Goal: Ask a question

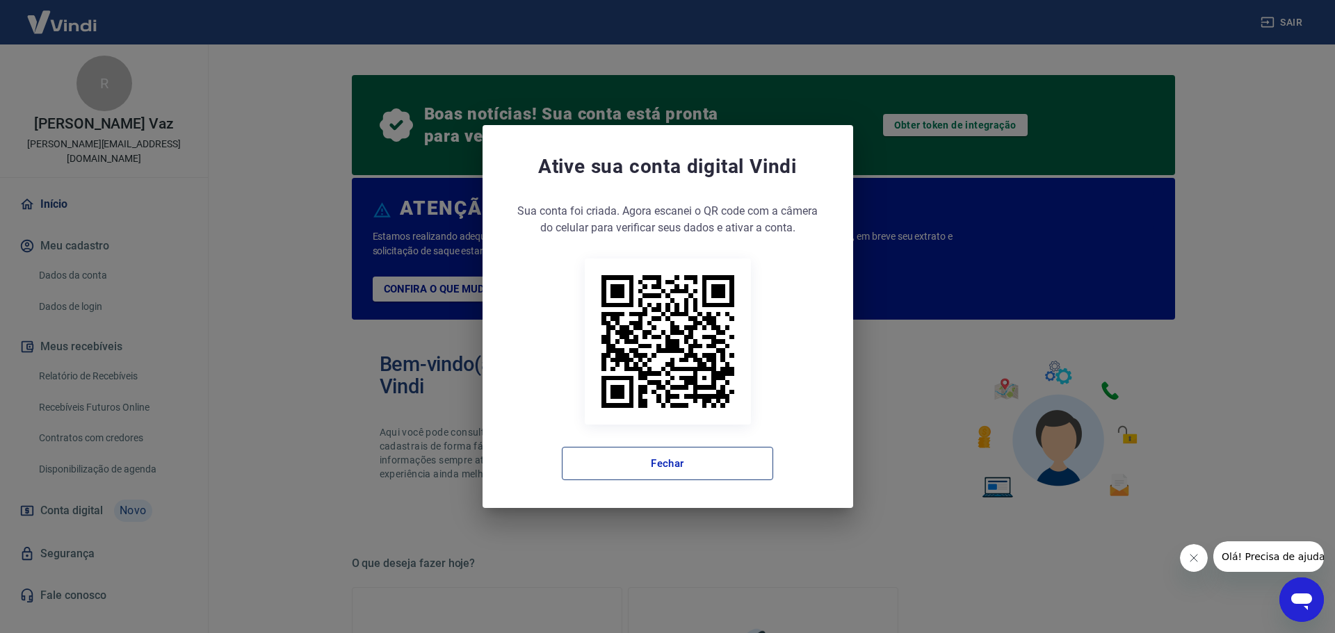
click at [701, 476] on button "Fechar" at bounding box center [667, 463] width 211 height 33
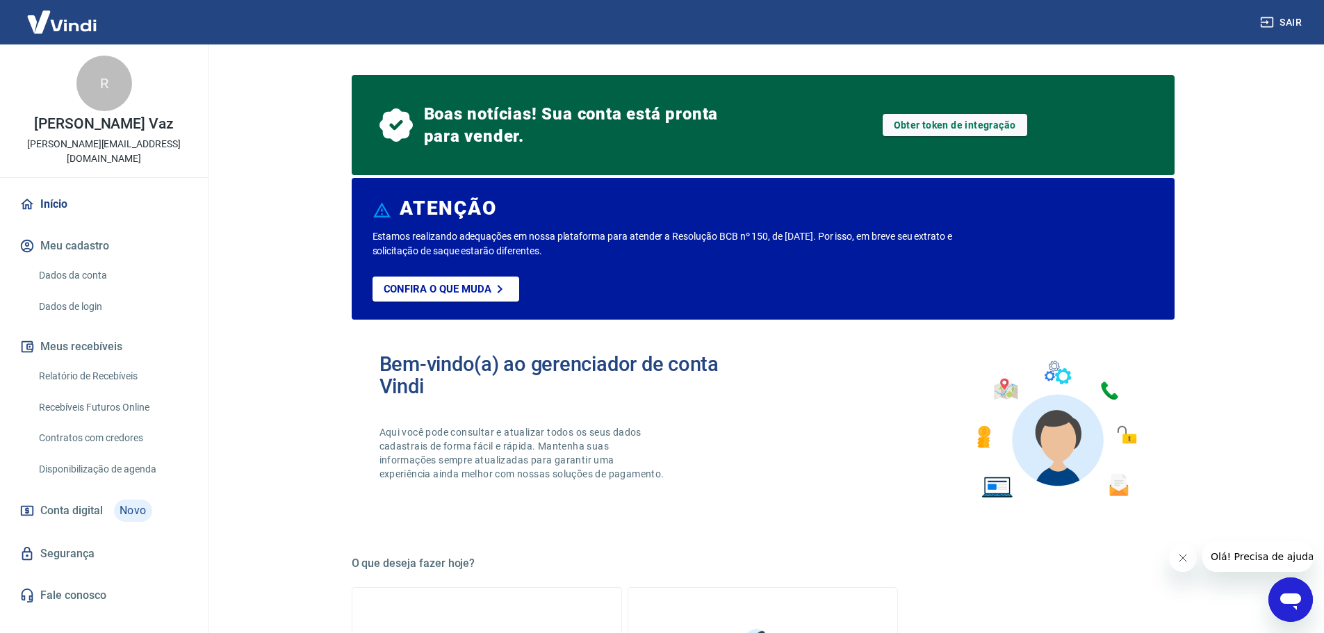
click at [154, 393] on link "Recebíveis Futuros Online" at bounding box center [112, 407] width 158 height 29
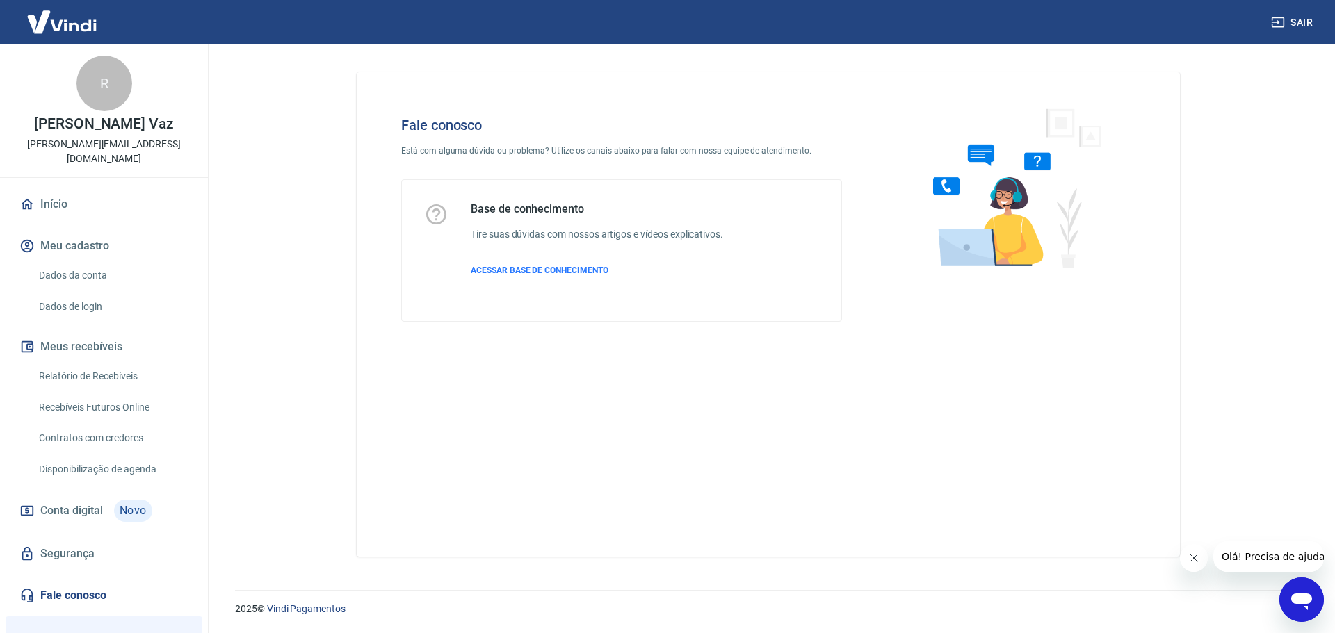
click at [572, 273] on span "ACESSAR BASE DE CONHECIMENTO" at bounding box center [540, 271] width 138 height 10
click at [95, 262] on link "Dados da conta" at bounding box center [112, 275] width 158 height 29
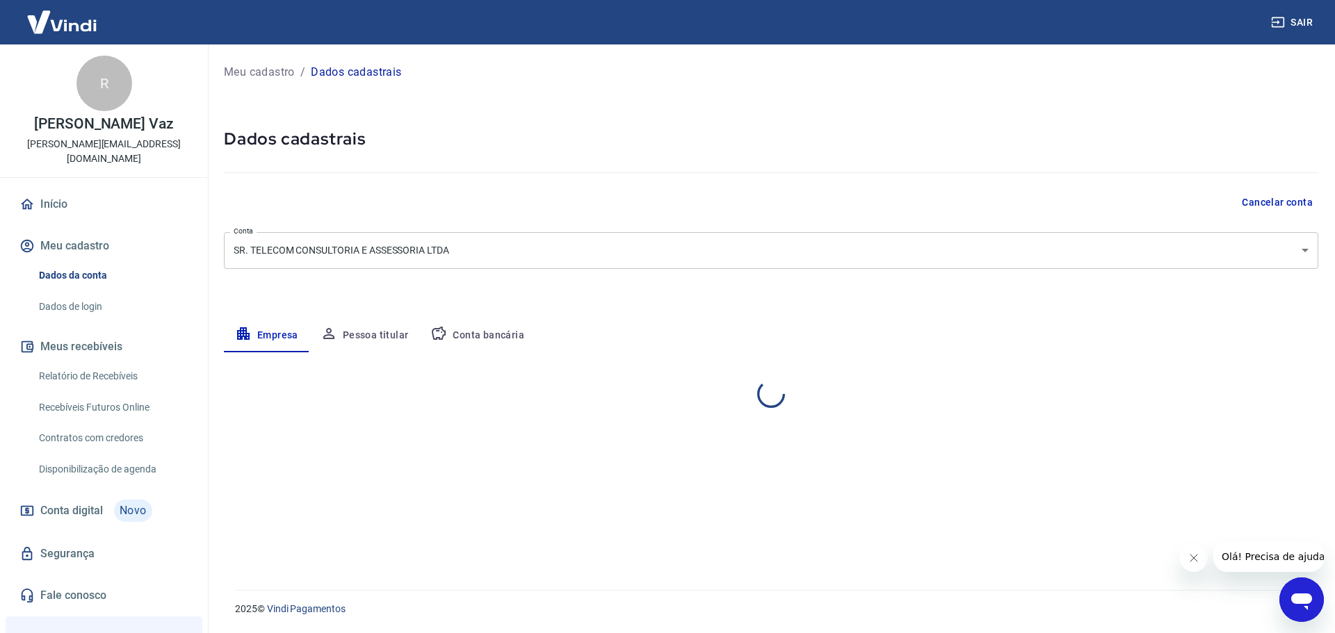
select select "PE"
select select "business"
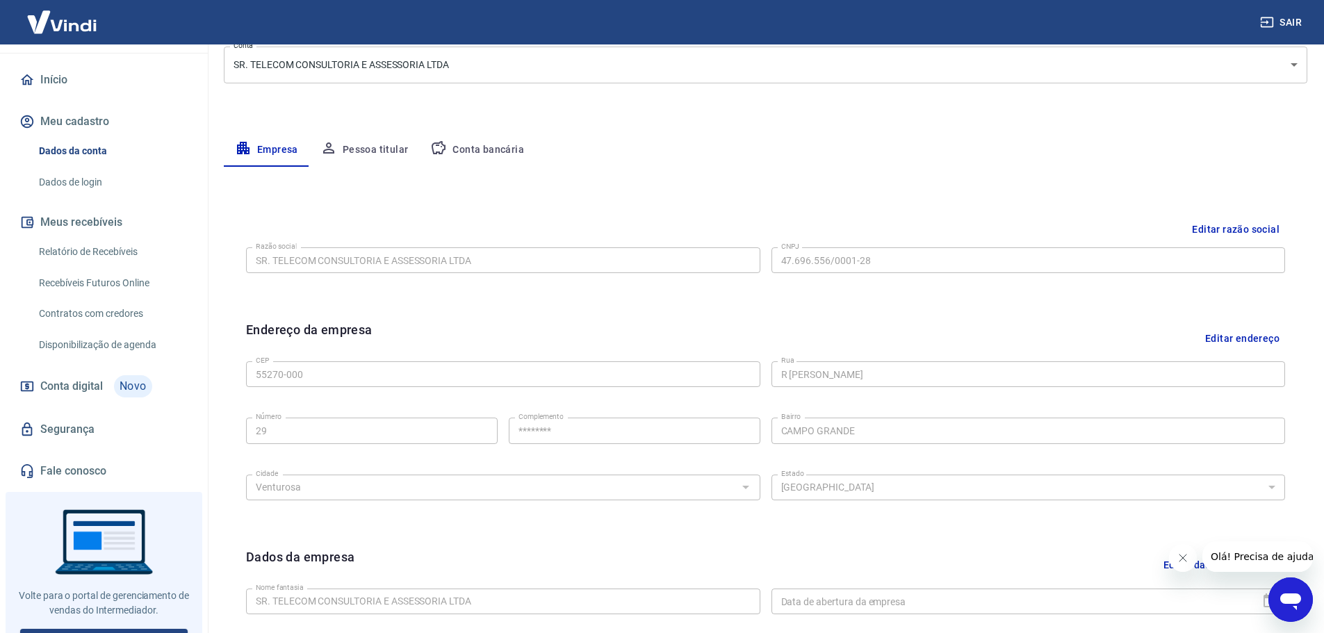
scroll to position [131, 0]
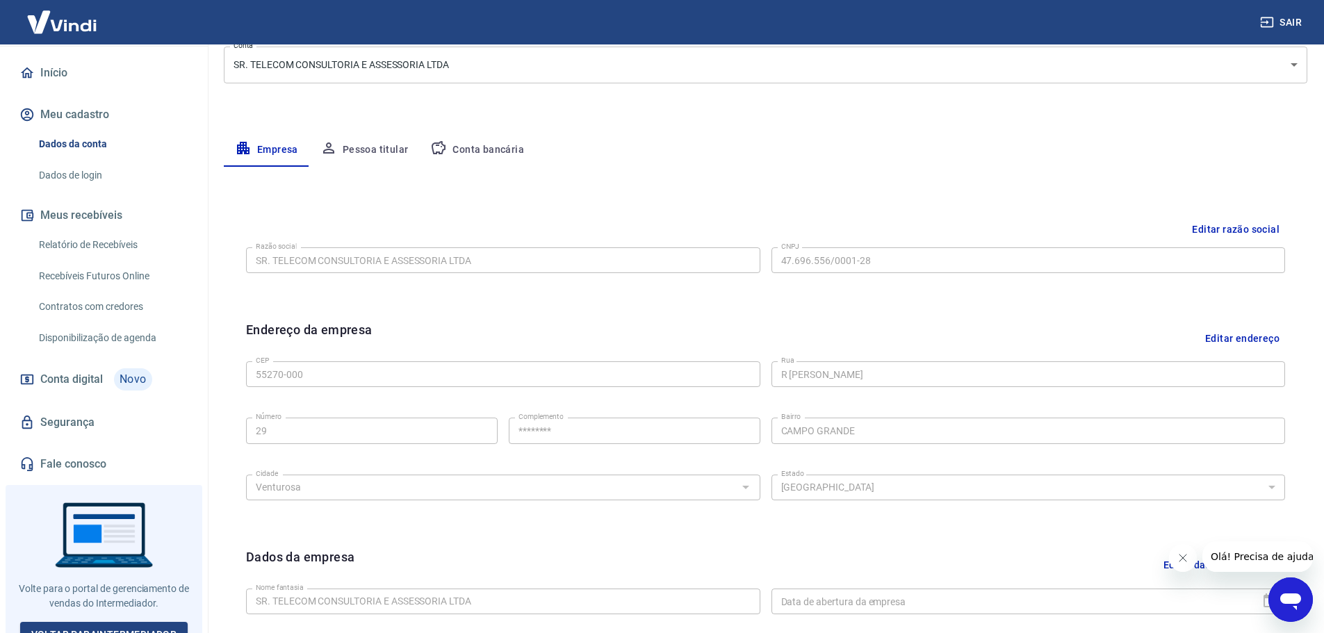
click at [84, 449] on link "Fale conosco" at bounding box center [104, 464] width 175 height 31
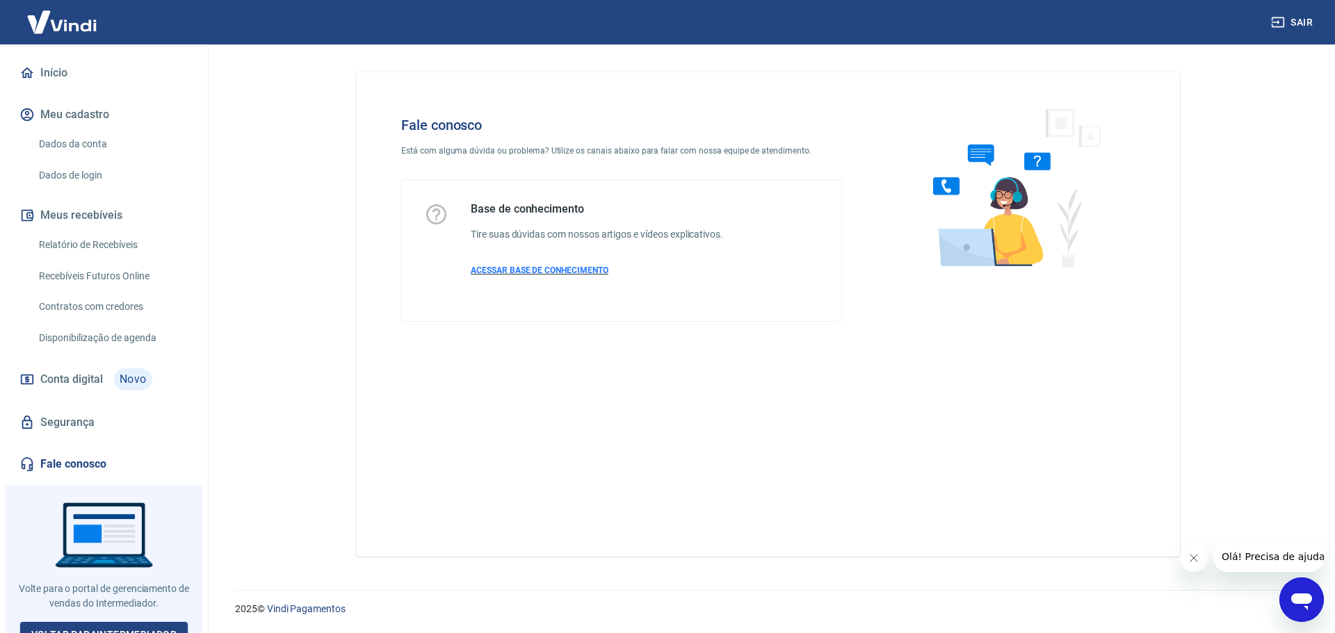
click at [521, 270] on span "ACESSAR BASE DE CONHECIMENTO" at bounding box center [540, 271] width 138 height 10
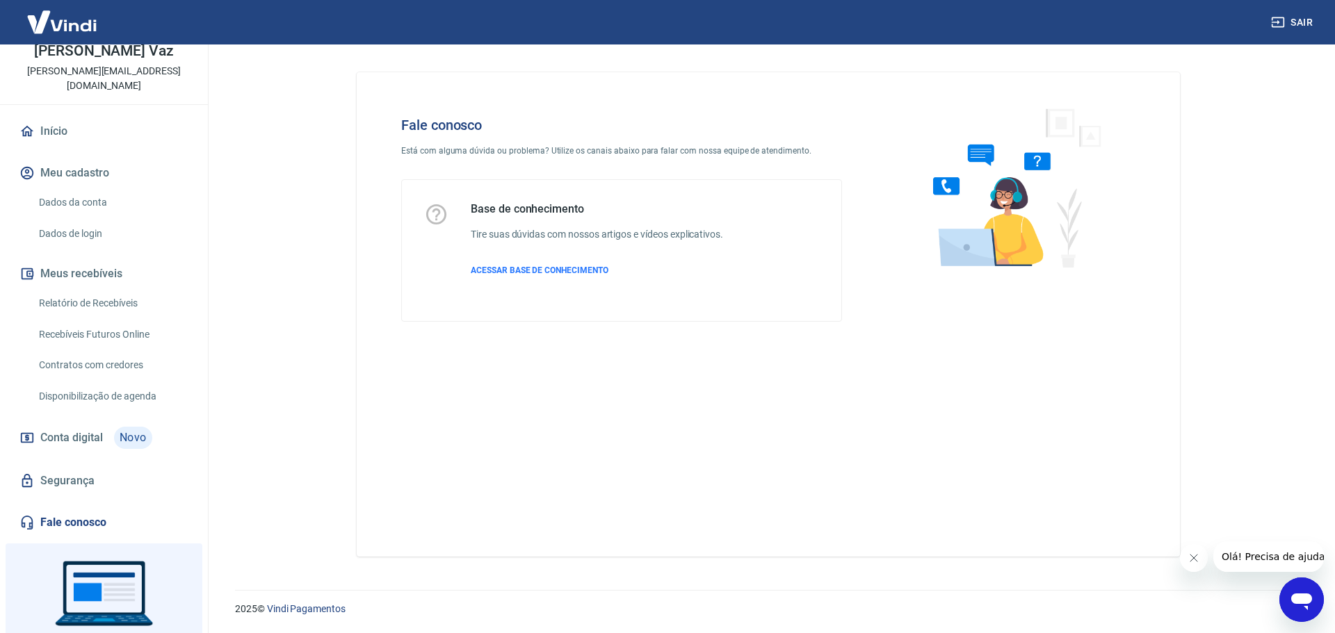
scroll to position [131, 0]
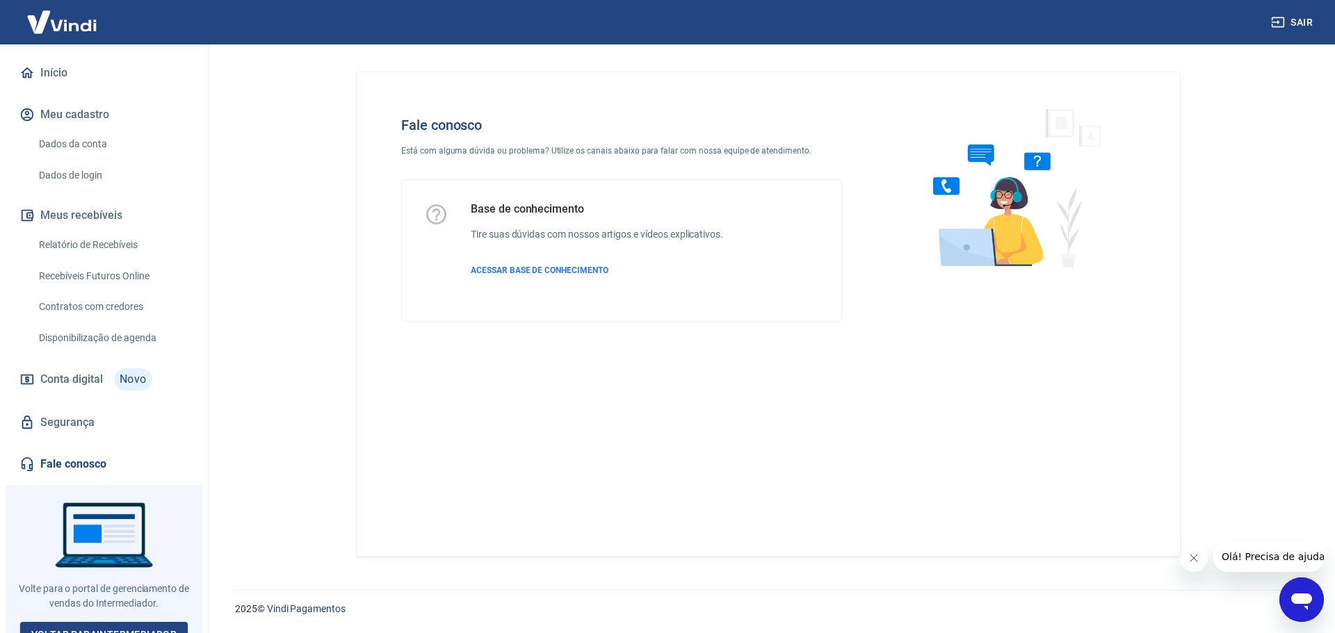
click at [1311, 595] on icon "Abrir janela de mensagens" at bounding box center [1301, 599] width 25 height 25
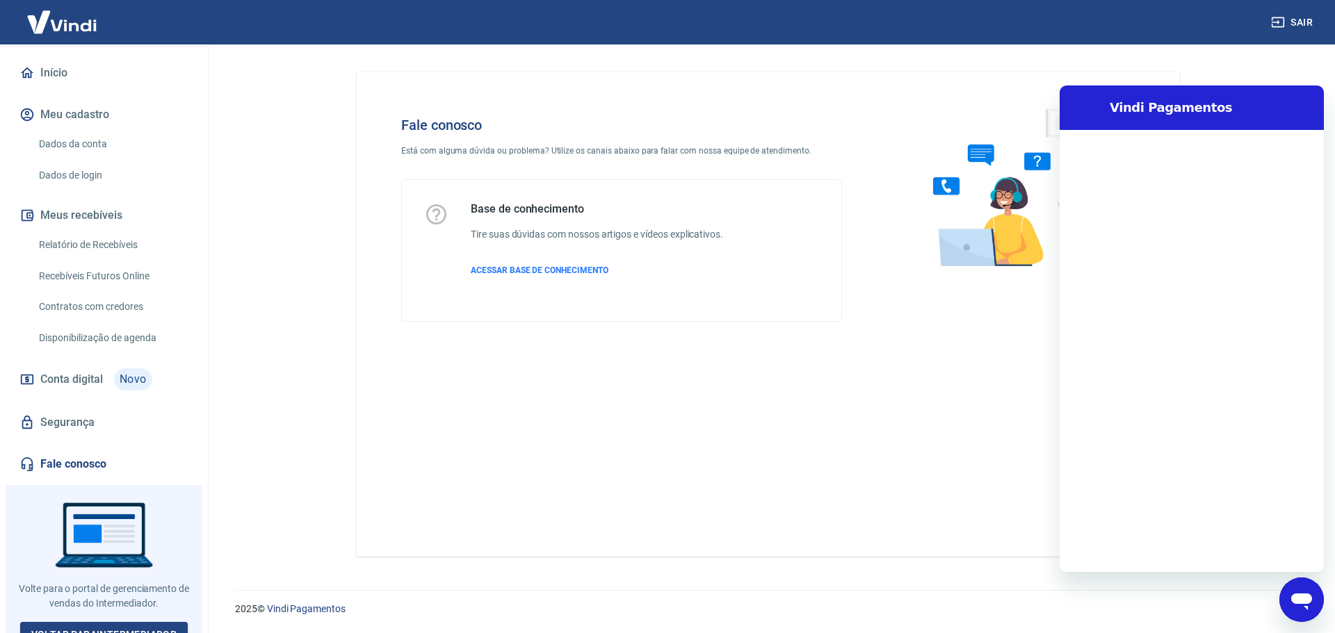
scroll to position [0, 0]
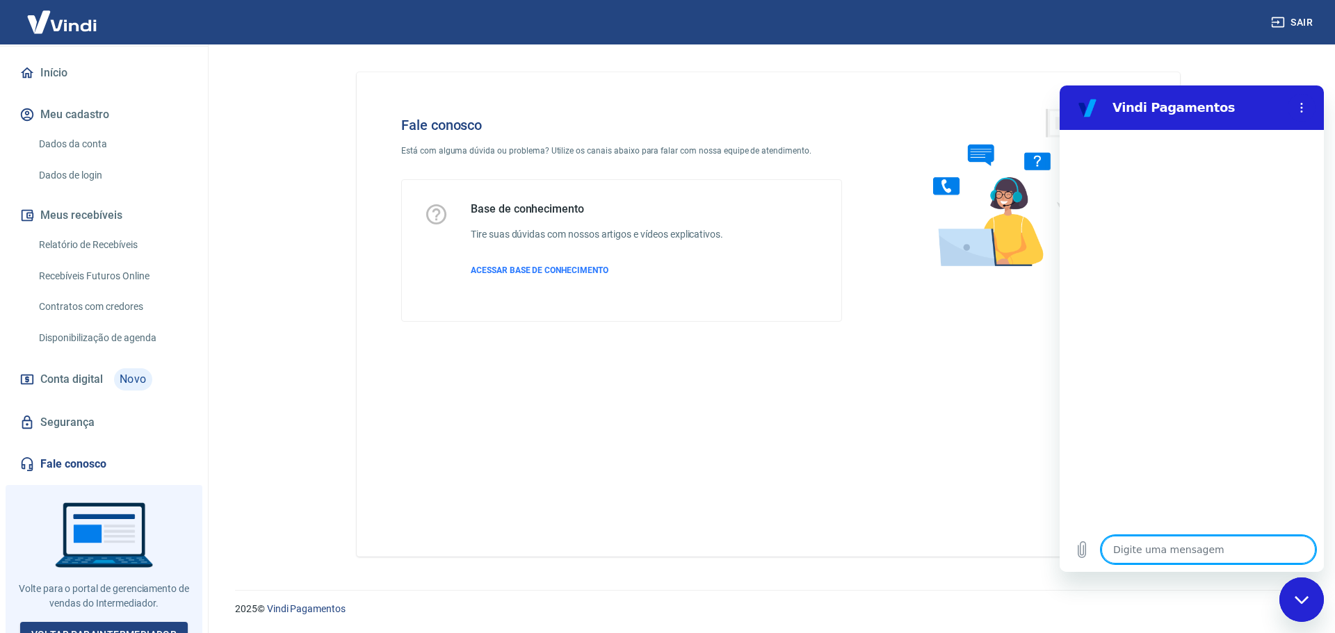
click at [1158, 552] on textarea at bounding box center [1208, 550] width 214 height 28
click at [1133, 556] on textarea at bounding box center [1208, 550] width 214 height 28
type textarea "B"
type textarea "x"
type textarea "Bo"
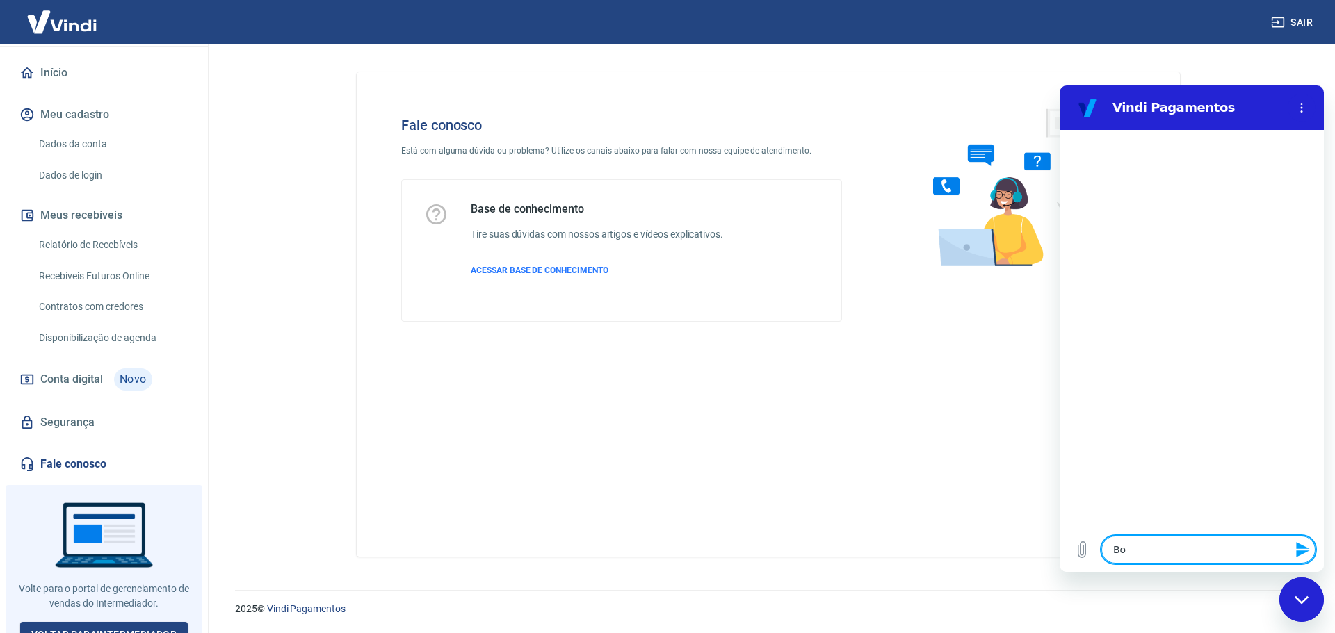
type textarea "x"
type textarea "Boa"
type textarea "x"
type textarea "Boa"
type textarea "x"
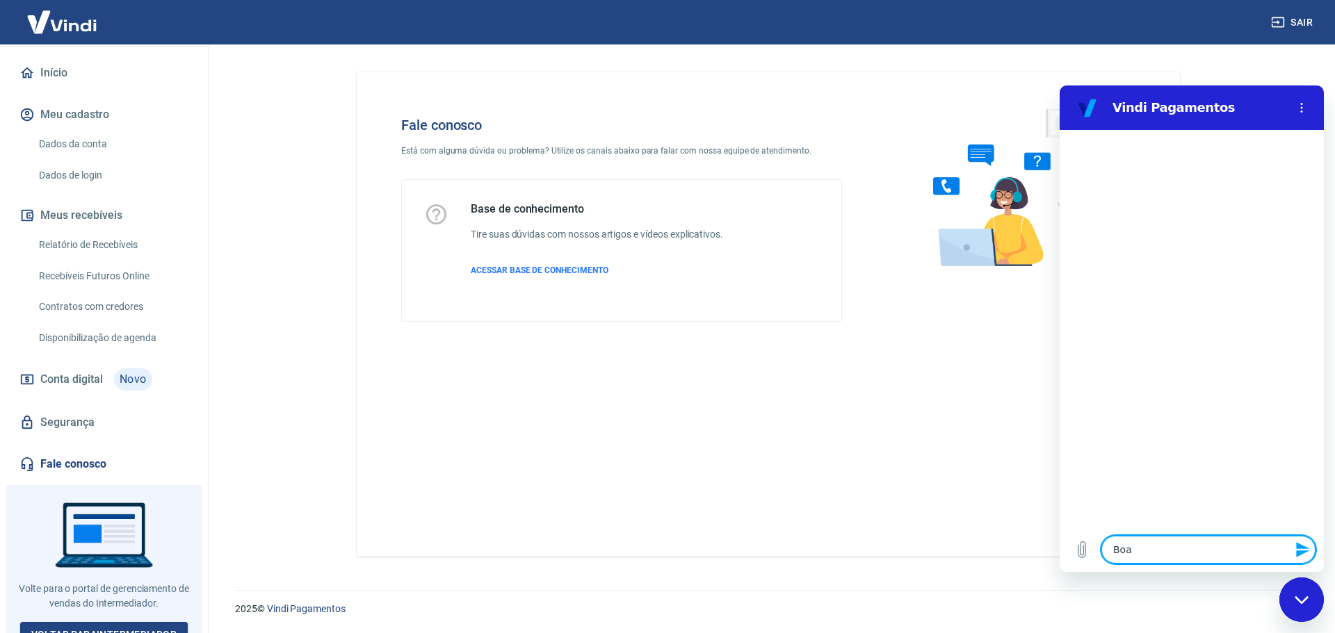
type textarea "Boa t"
type textarea "x"
type textarea "Boa ta"
type textarea "x"
type textarea "Boa tar"
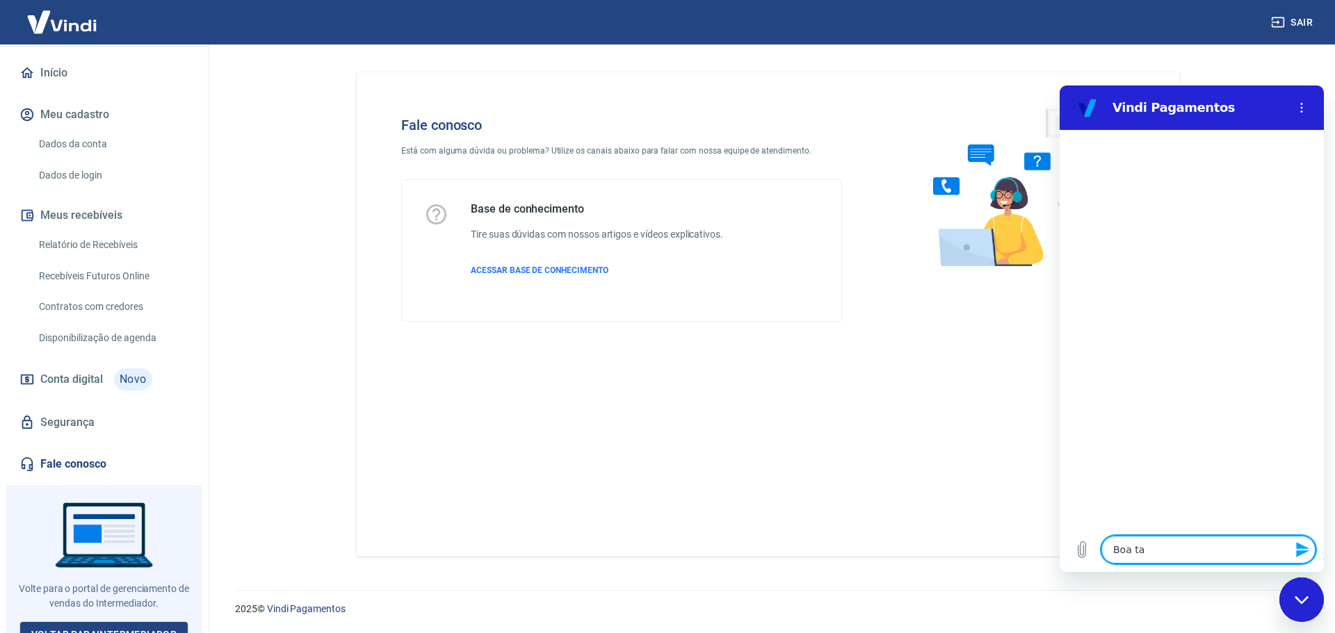
type textarea "x"
type textarea "Boa tard"
type textarea "x"
type textarea "Boa tarde"
type textarea "x"
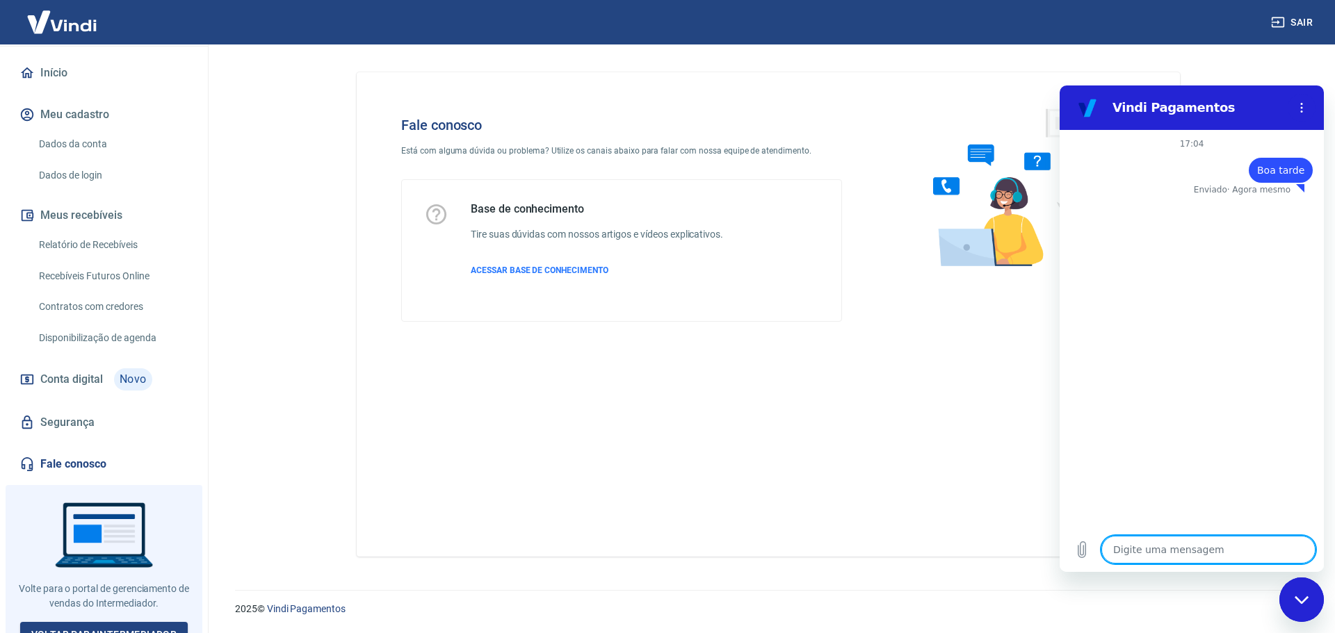
type textarea "x"
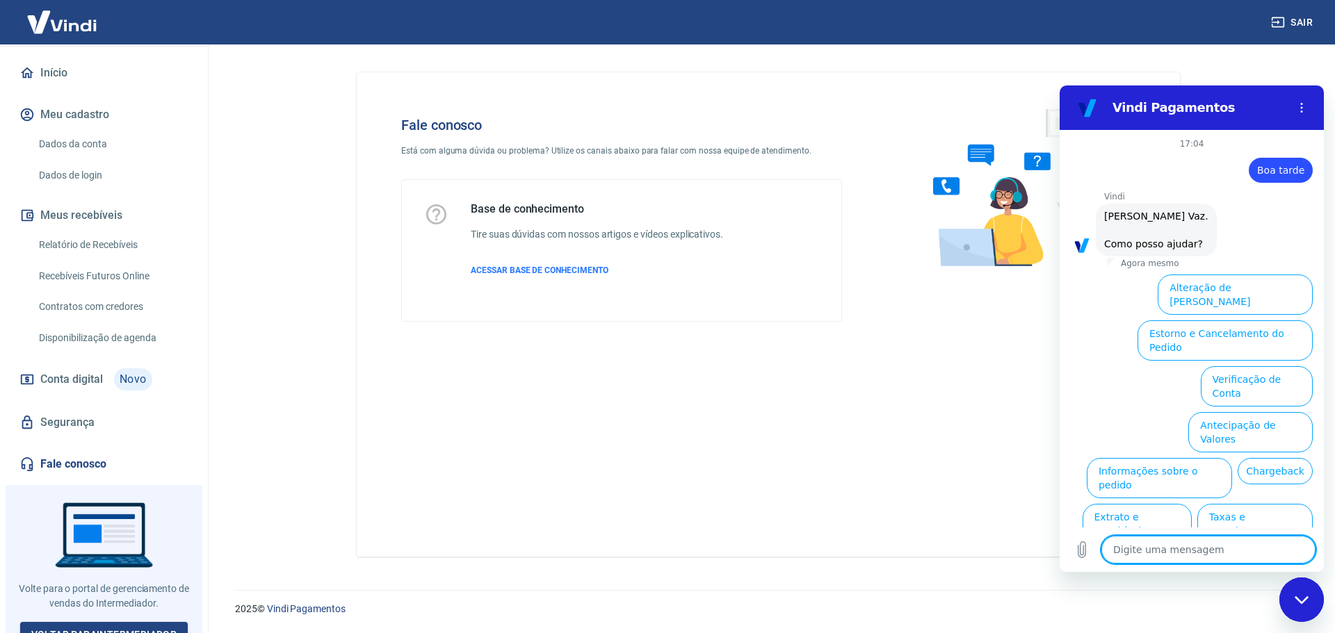
scroll to position [33, 0]
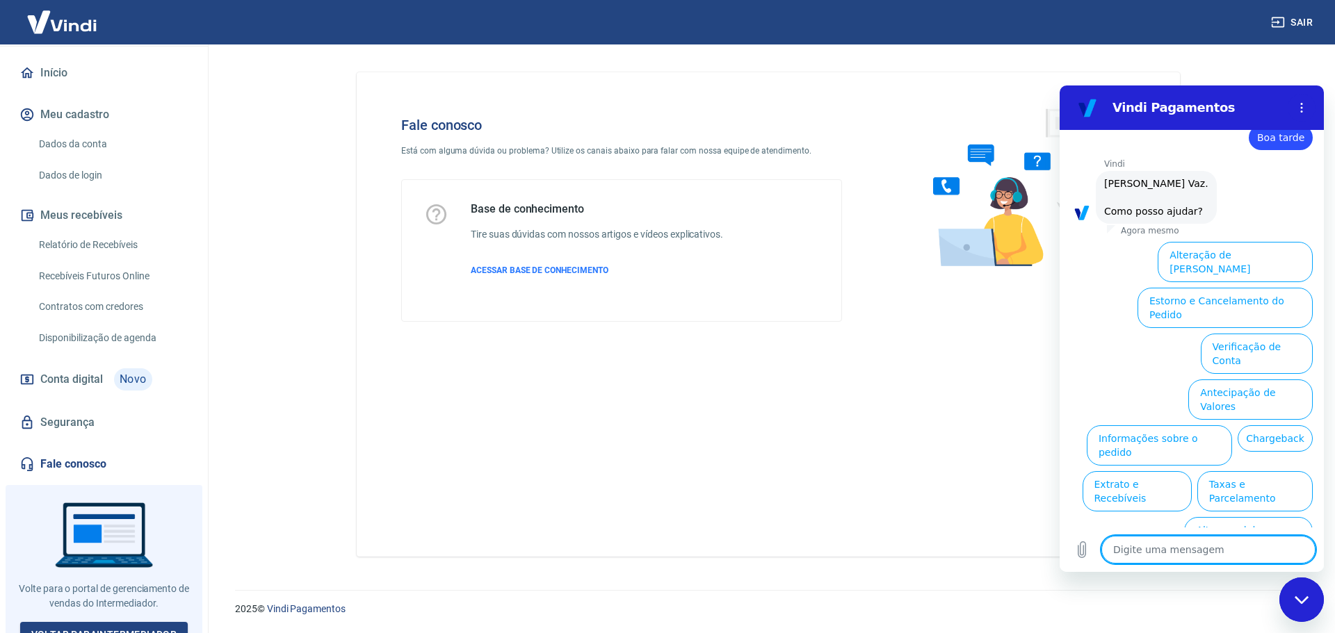
type textarea "G"
type textarea "x"
type textarea "Go"
type textarea "x"
type textarea "Gos"
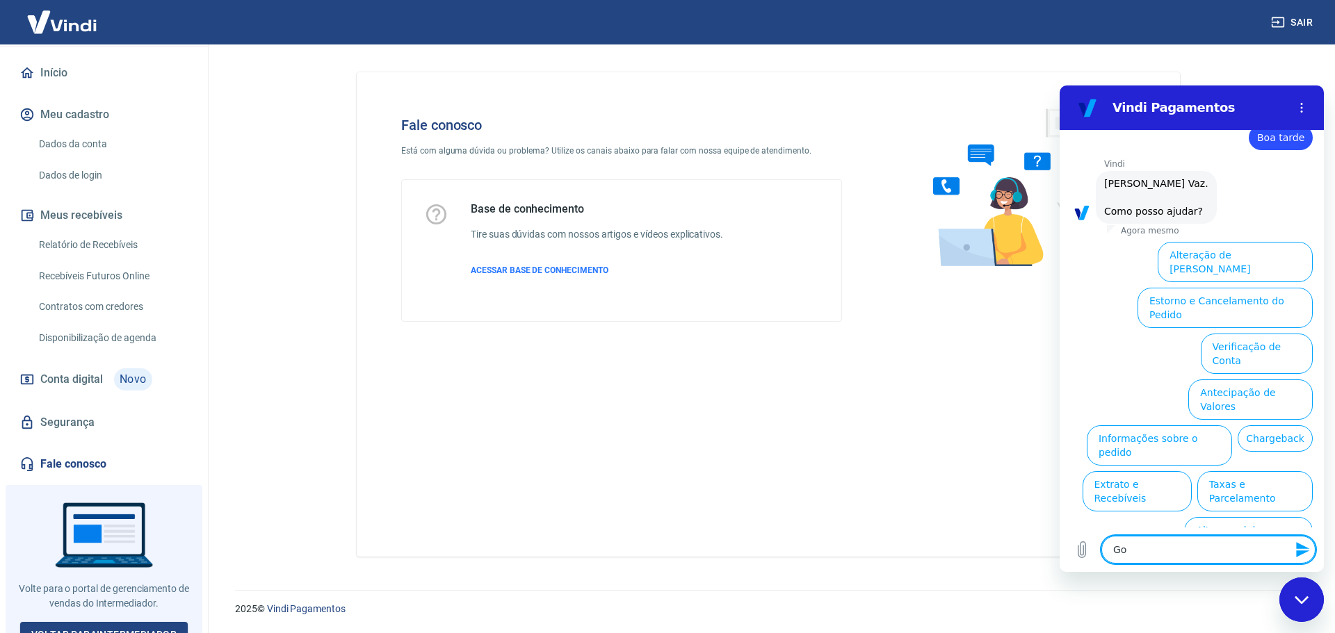
type textarea "x"
type textarea "Gost"
type textarea "x"
type textarea "Gosta"
type textarea "x"
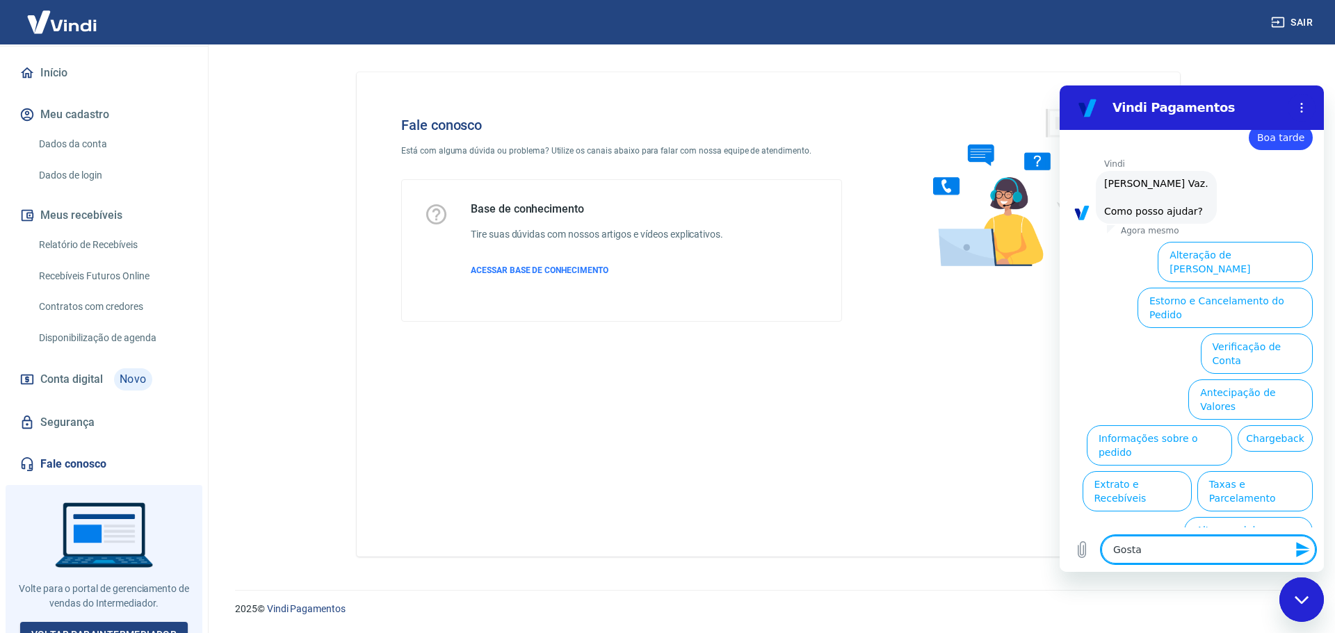
type textarea "Gostar"
type textarea "x"
type textarea "Gostari"
type textarea "x"
type textarea "Gostaria"
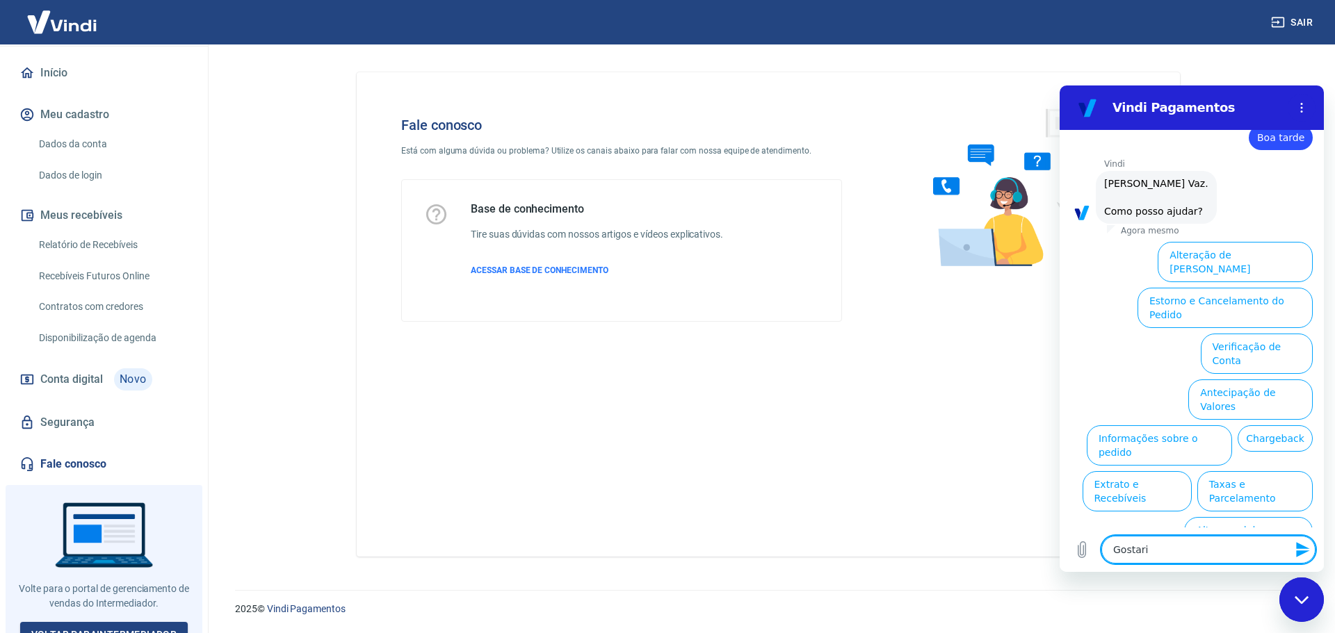
type textarea "x"
type textarea "Gostaria"
type textarea "x"
type textarea "Gostaria q"
type textarea "x"
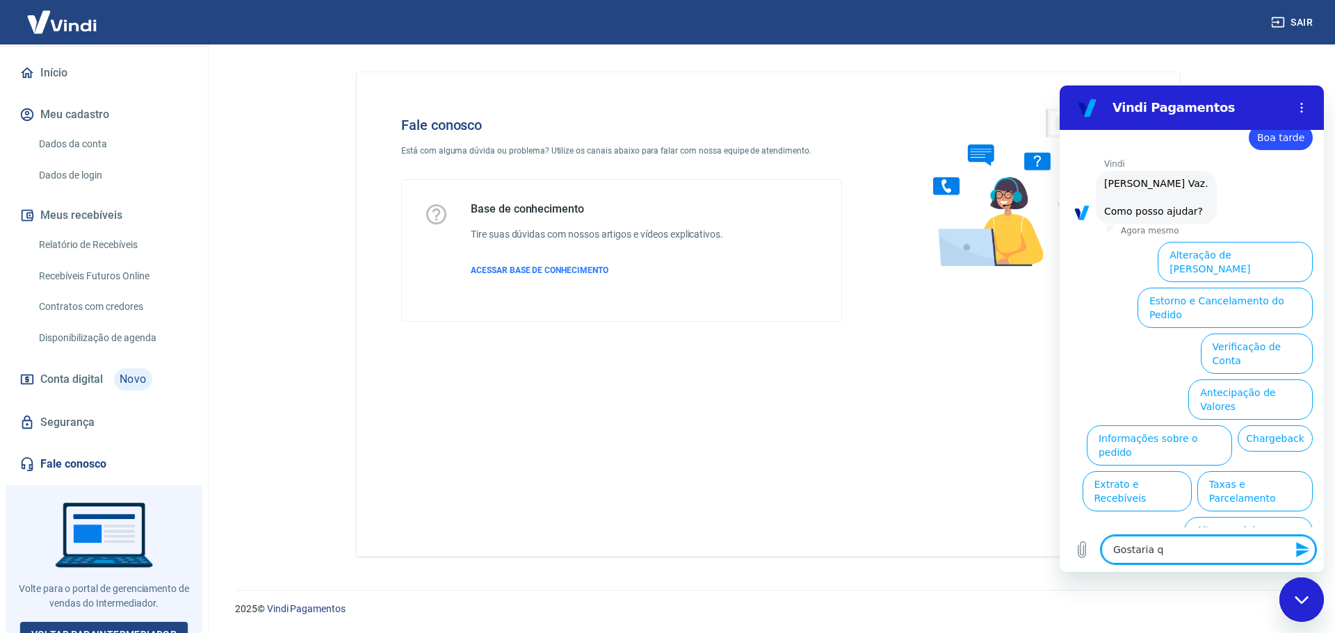
type textarea "Gostaria"
type textarea "x"
type textarea "Gostaria d"
type textarea "x"
type textarea "Gostaria de"
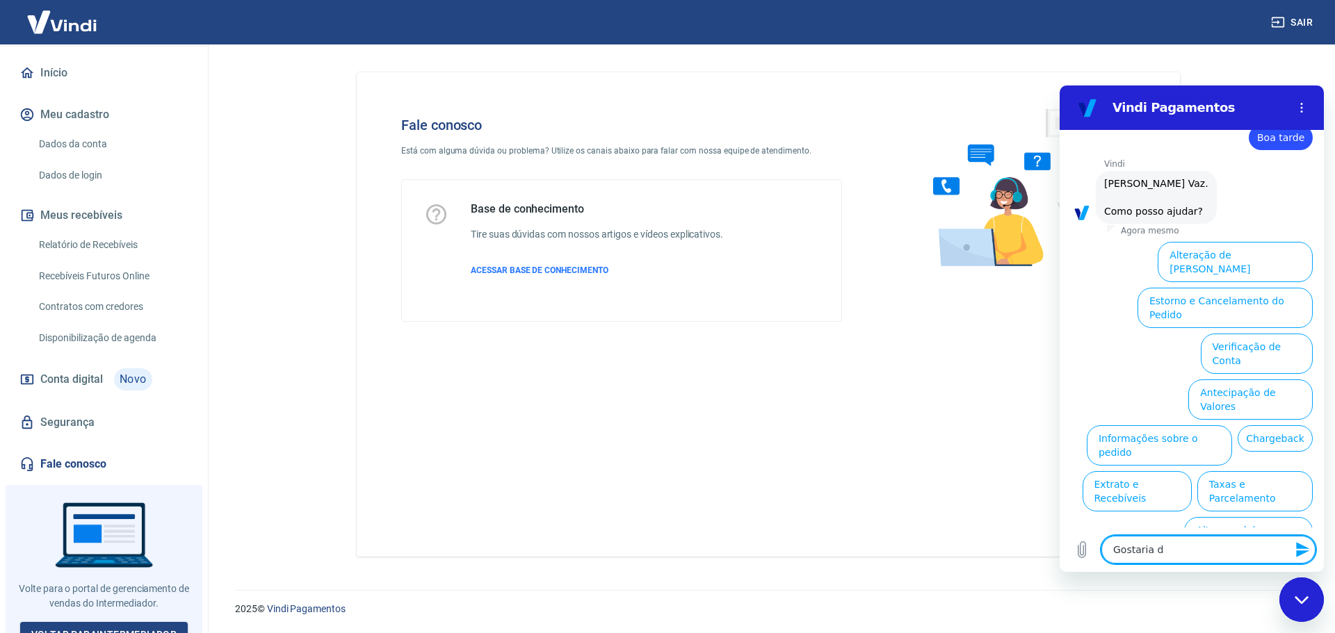
type textarea "x"
type textarea "Gostaria de"
type textarea "x"
type textarea "Gostaria de"
type textarea "x"
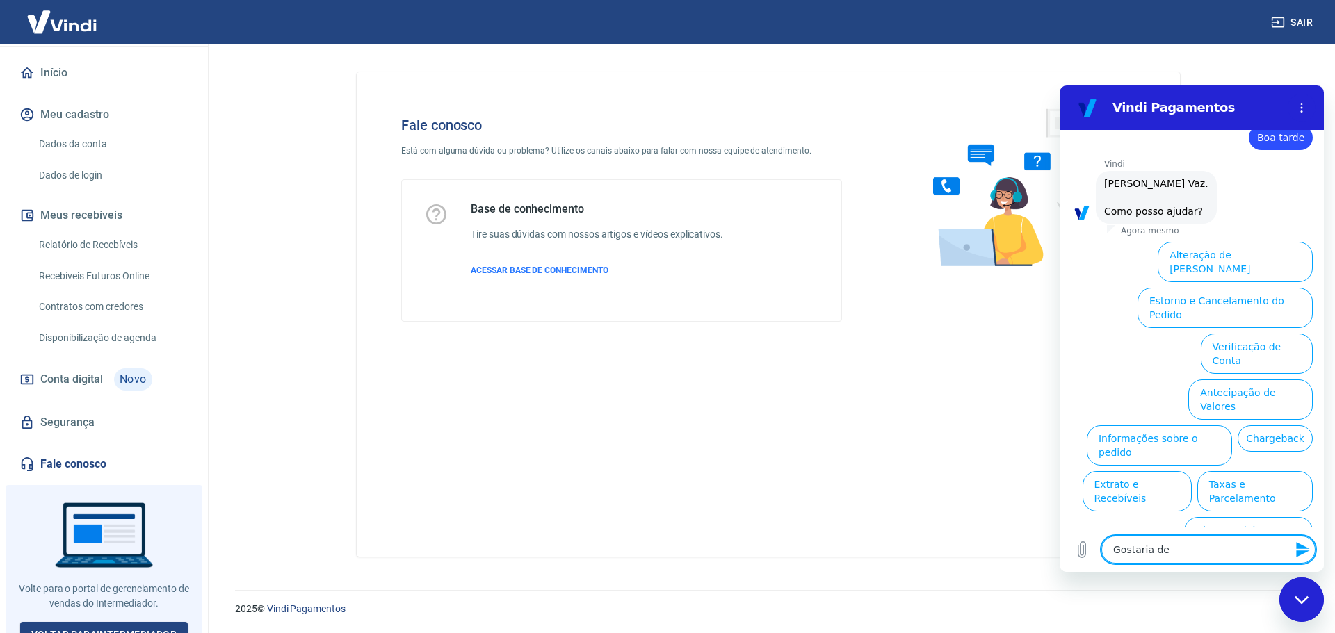
type textarea "Gostaria d"
type textarea "x"
type textarea "Gostaria"
type textarea "x"
type textarea "Gostaria d"
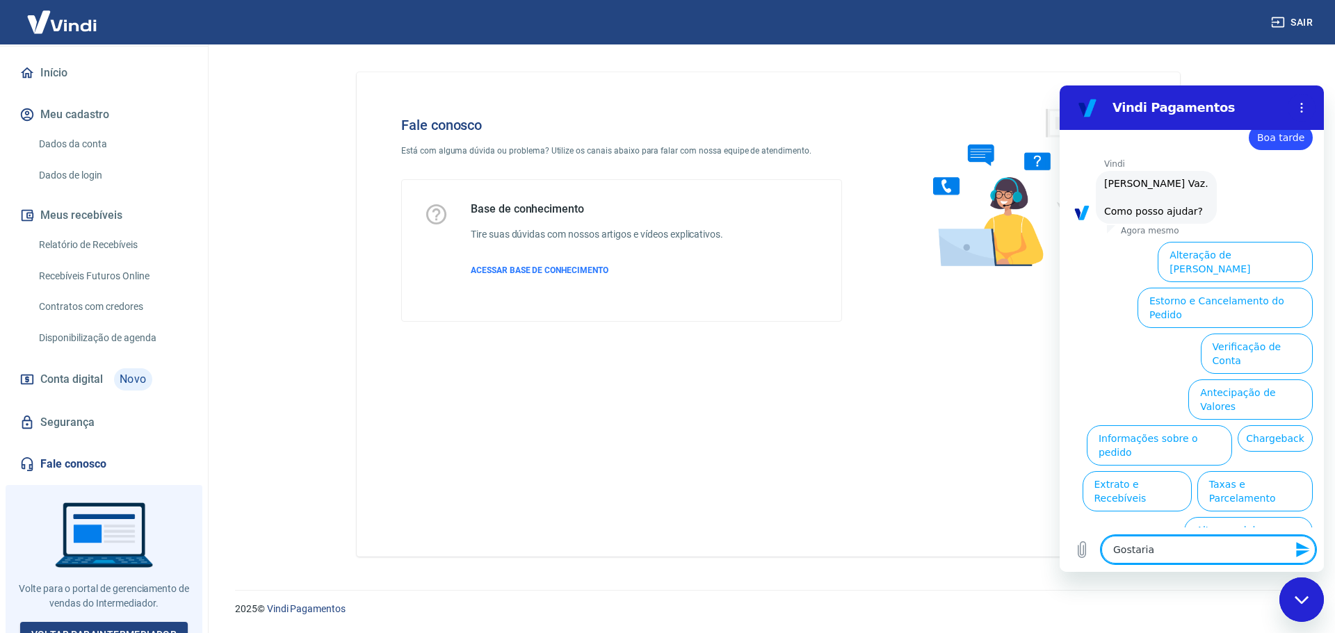
type textarea "x"
type textarea "Gostaria de"
type textarea "x"
type textarea "Gostaria de"
type textarea "x"
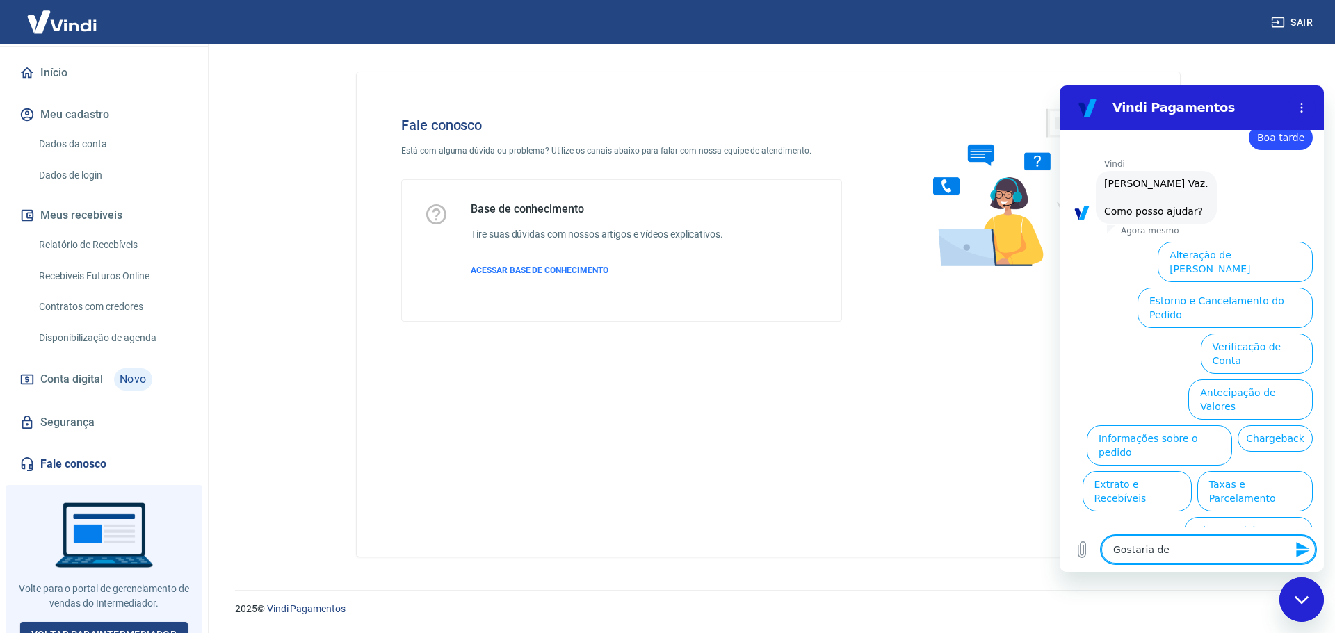
type textarea "Gostaria de c"
type textarea "x"
type textarea "Gostaria de"
type textarea "x"
type textarea "Gostaria de"
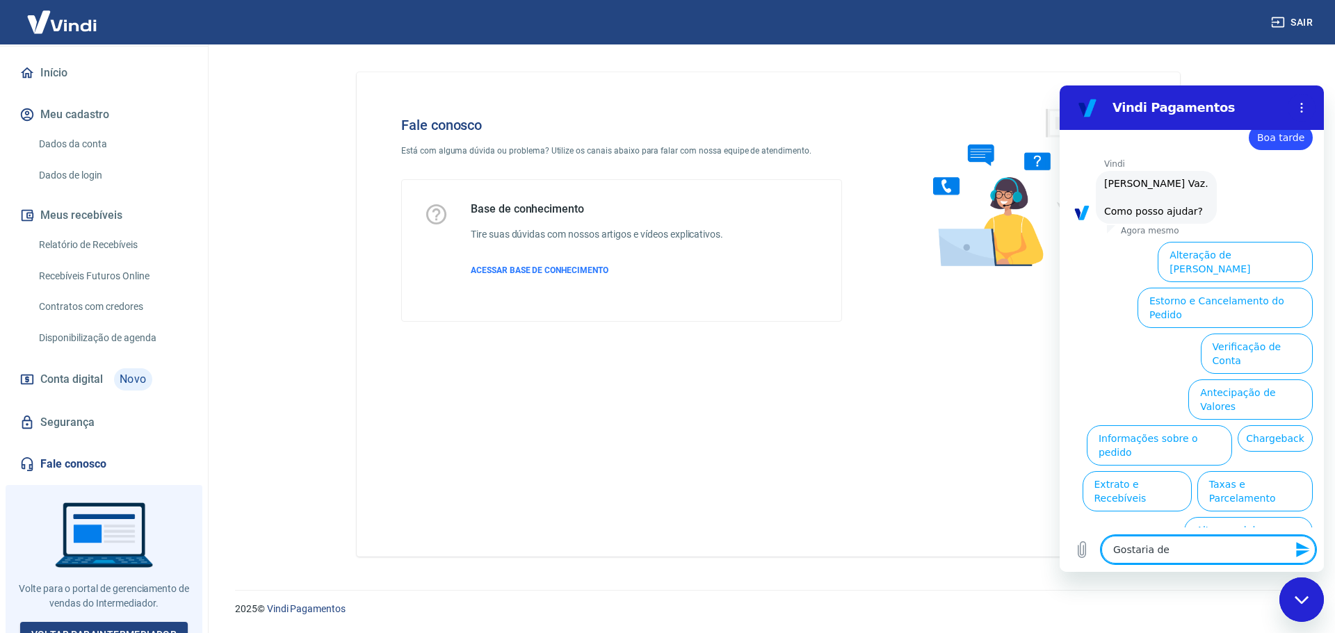
type textarea "x"
type textarea "Gostaria d"
type textarea "x"
type textarea "Gostaria"
type textarea "x"
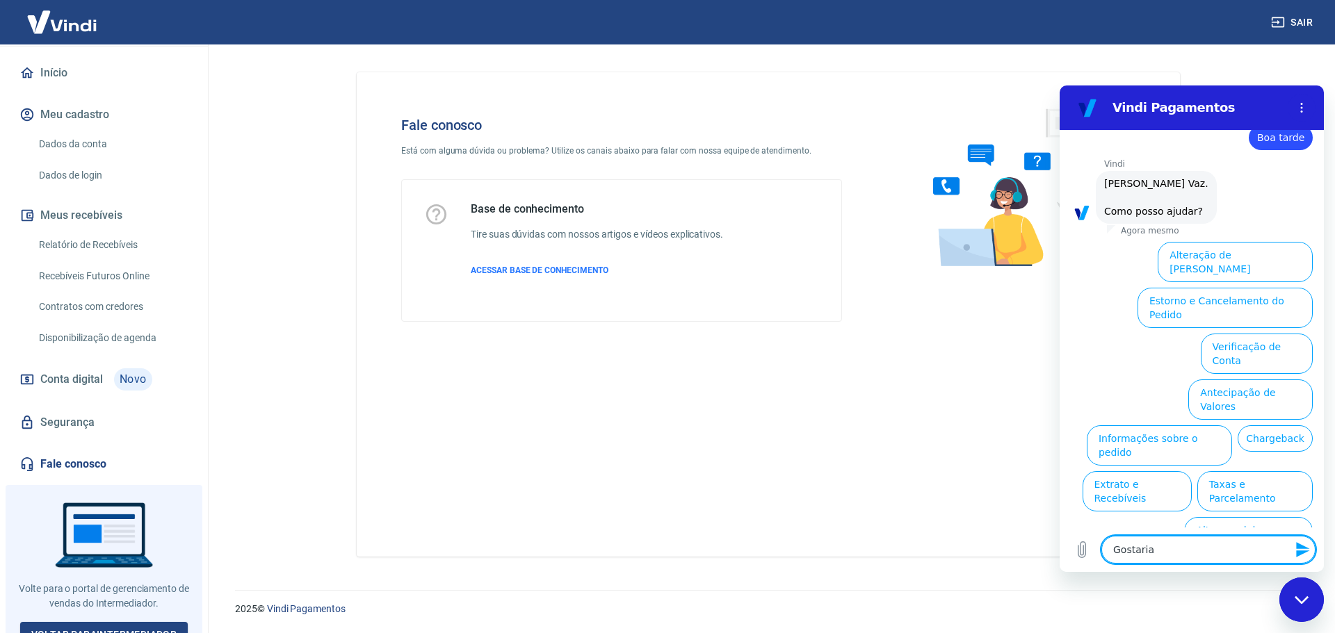
type textarea "Gostaria d"
type textarea "x"
type textarea "Gostaria de"
type textarea "x"
type textarea "Gostaria de"
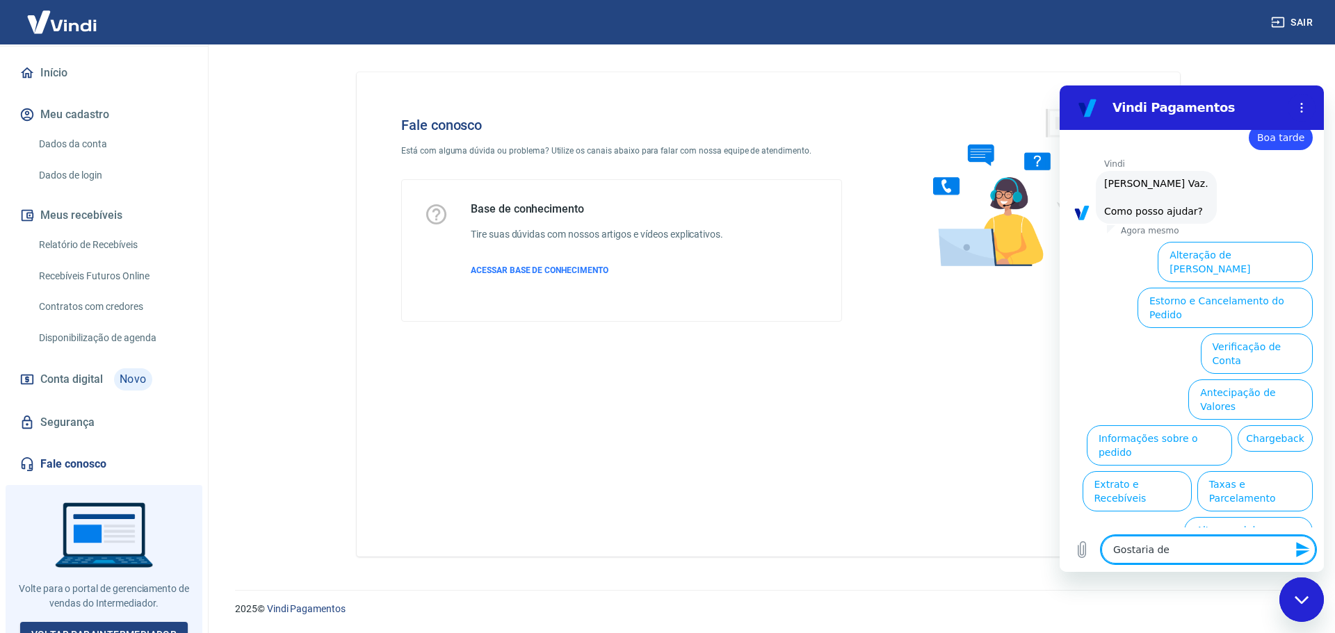
type textarea "x"
type textarea "Gostaria de a"
type textarea "x"
type textarea "Gostaria de al"
type textarea "x"
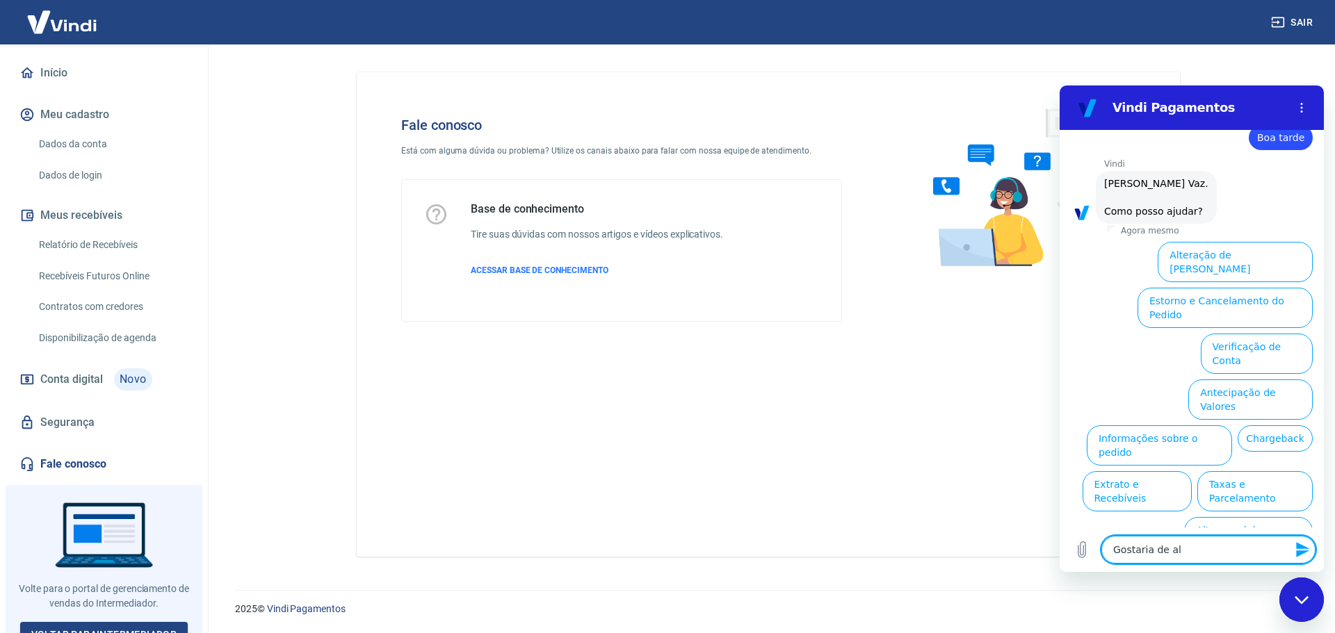
type textarea "Gostaria de alt"
type textarea "x"
type textarea "Gostaria de alte"
type textarea "x"
type textarea "Gostaria de alter"
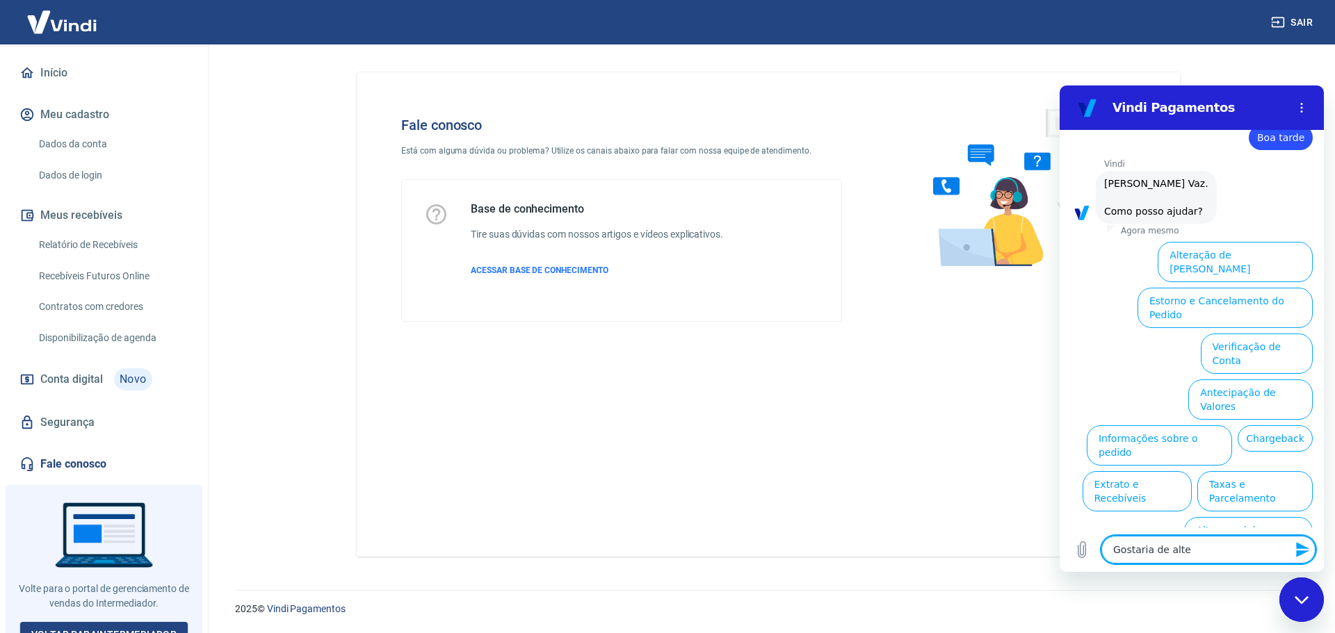
type textarea "x"
type textarea "Gostaria de altera"
type textarea "x"
type textarea "Gostaria de alterar"
type textarea "x"
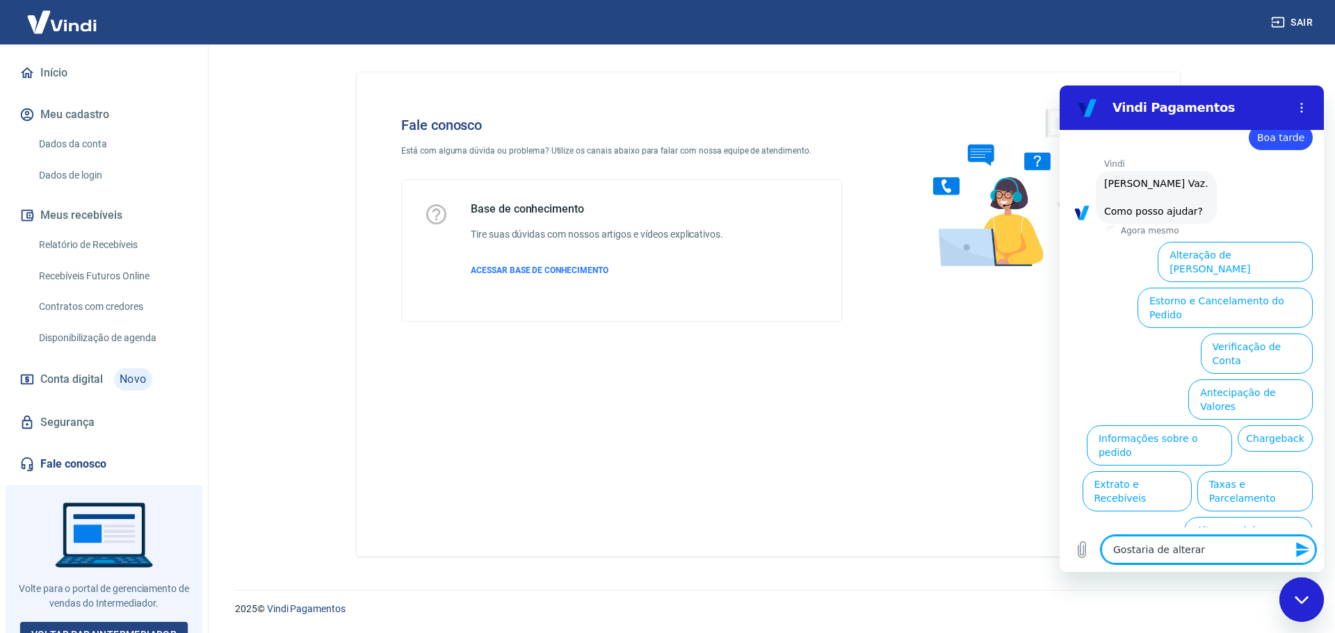
type textarea "Gostaria de alterar"
type textarea "x"
type textarea "Gostaria de alterar o"
type textarea "x"
type textarea "Gostaria de alterar o"
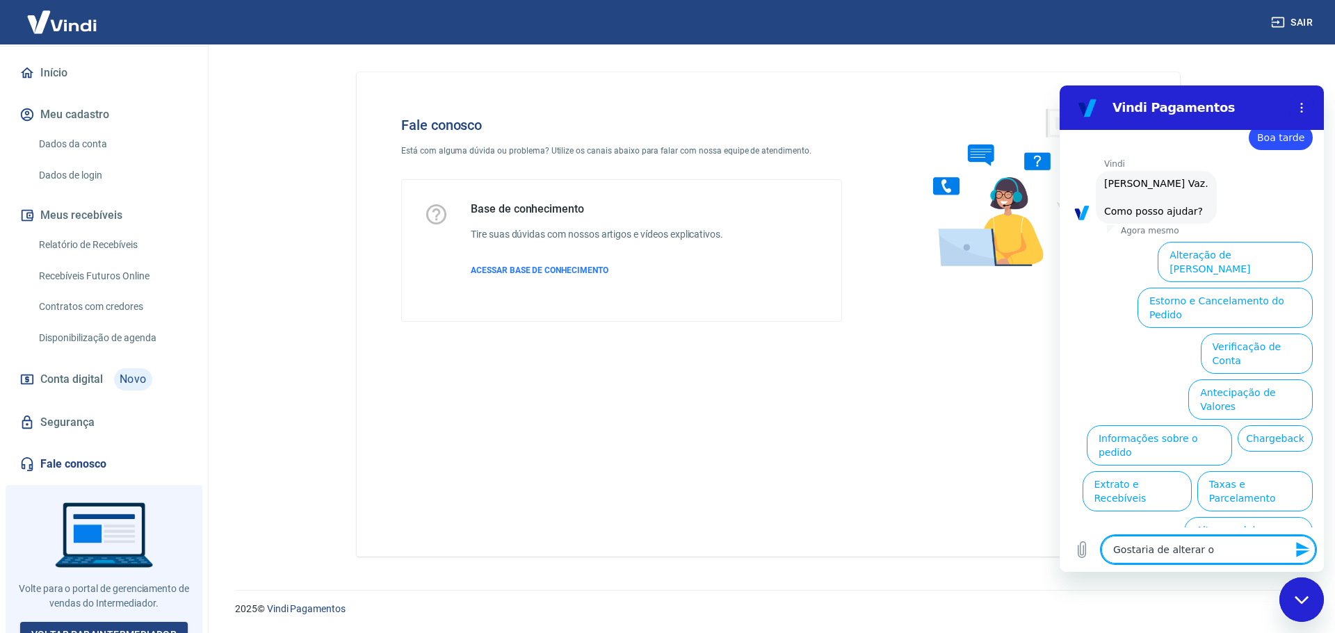
type textarea "x"
type textarea "Gostaria de alterar o C"
type textarea "x"
type textarea "Gostaria de alterar o CN"
type textarea "x"
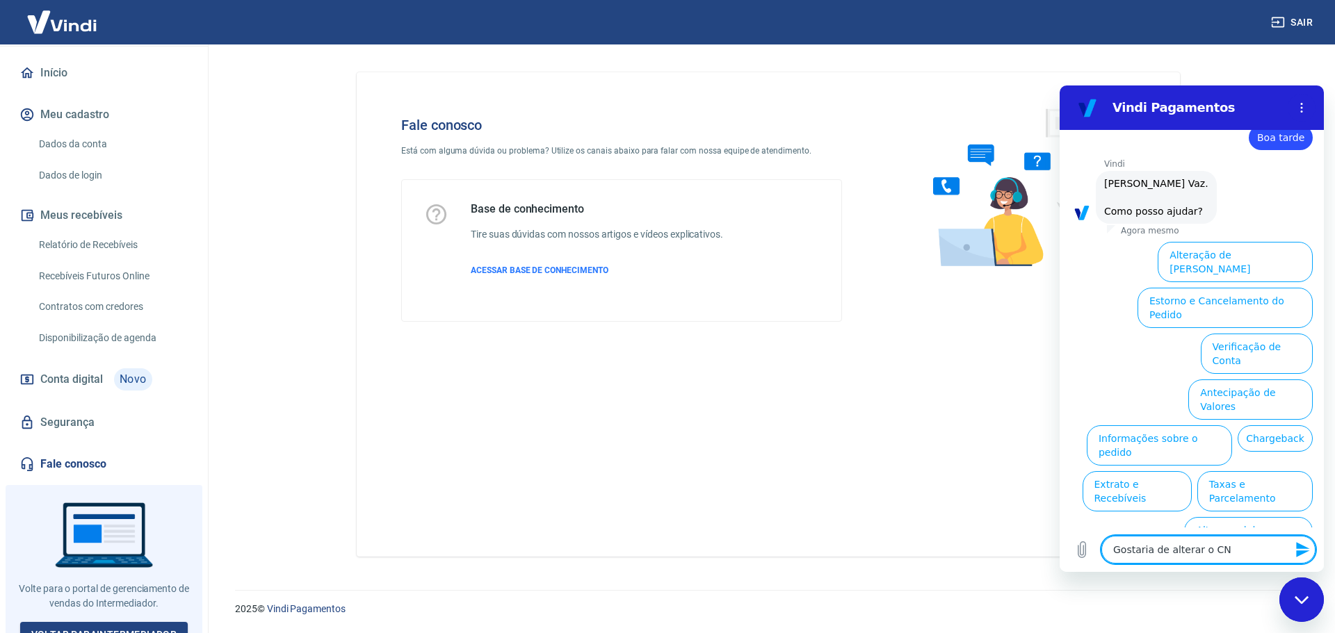
type textarea "Gostaria de alterar o CNP"
type textarea "x"
type textarea "Gostaria de alterar o CNPJ"
type textarea "x"
type textarea "Gostaria de alterar o CNPJ"
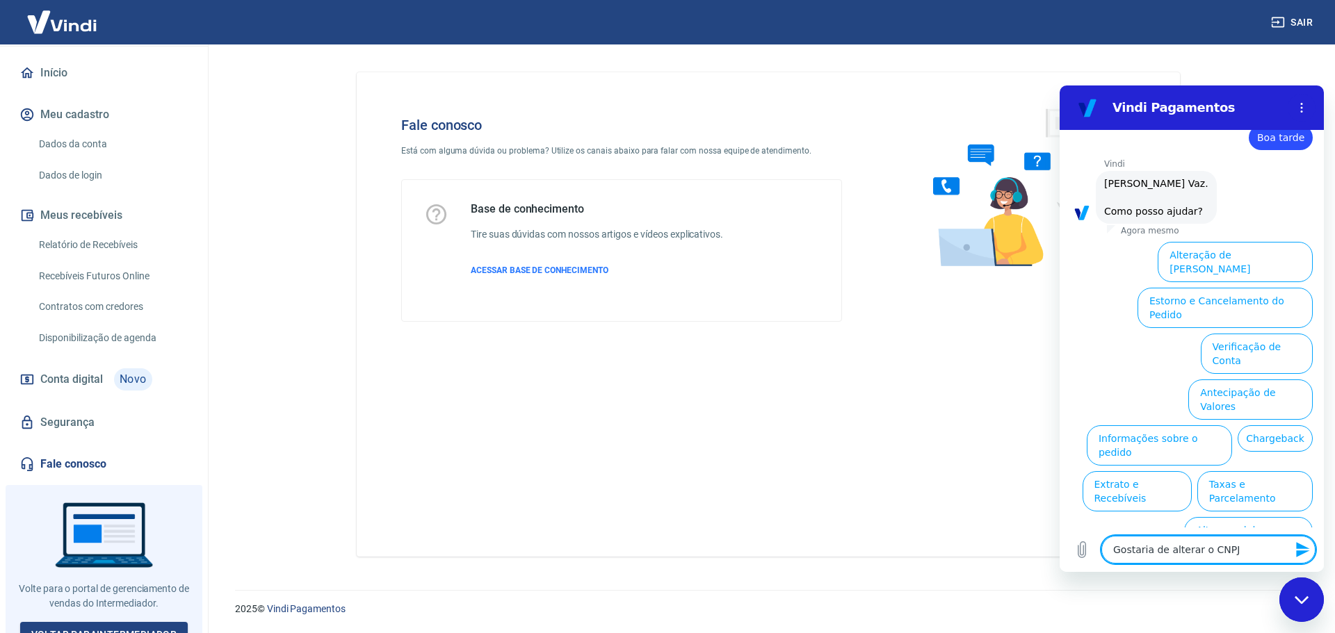
type textarea "x"
type textarea "Gostaria de alterar o CNPJ e"
type textarea "x"
type textarea "Gostaria de alterar o CNPJ e"
type textarea "x"
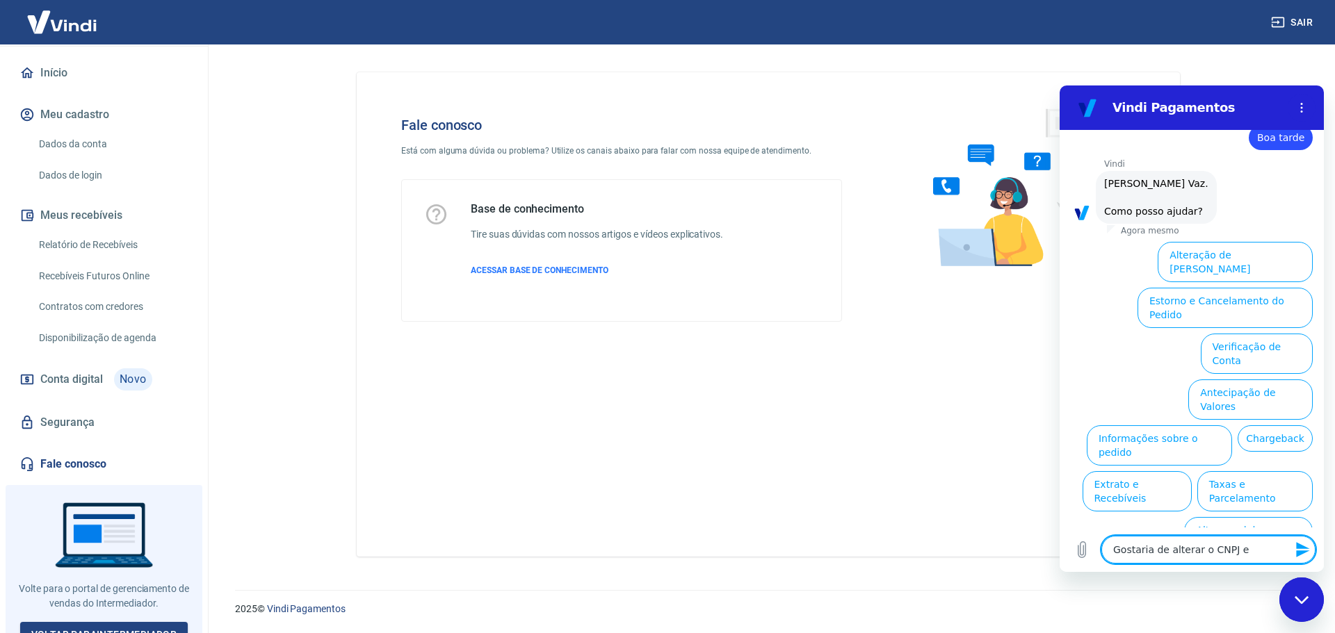
type textarea "Gostaria de alterar o CNPJ e n"
type textarea "x"
type textarea "Gostaria de alterar o CNPJ e no"
type textarea "x"
type textarea "Gostaria de alterar o CNPJ e nom"
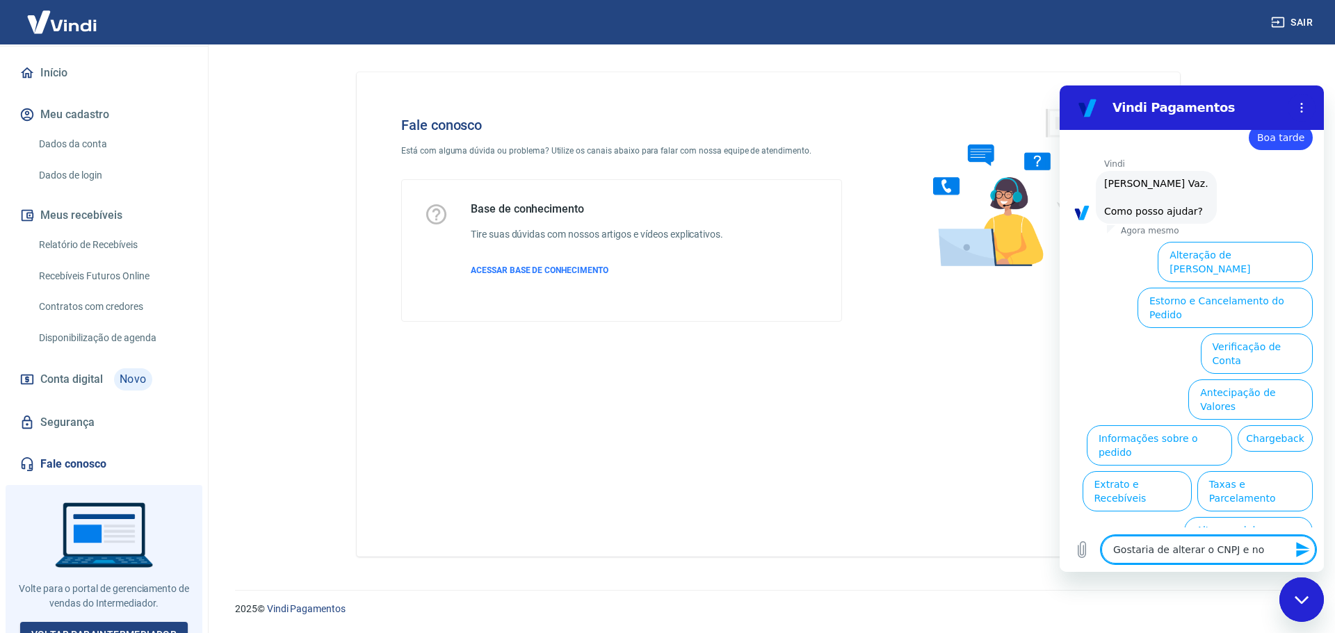
type textarea "x"
type textarea "Gostaria de alterar o CNPJ e nome"
type textarea "x"
type textarea "Gostaria de alterar o CNPJ e nome"
type textarea "x"
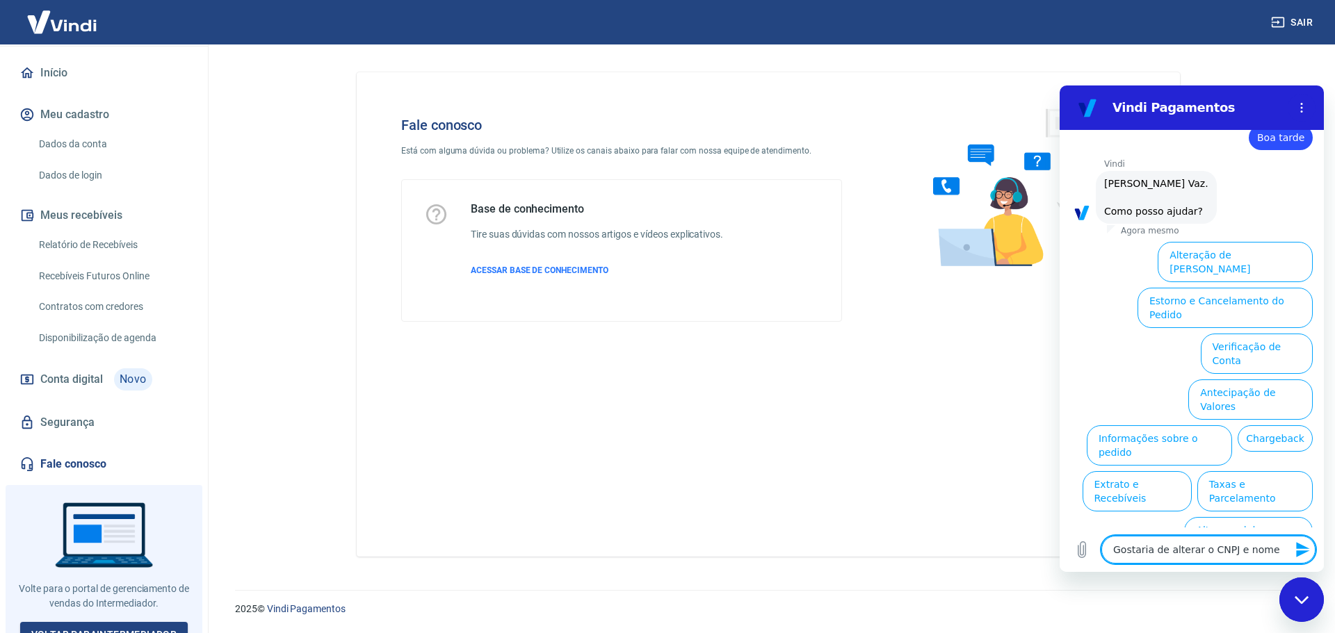
type textarea "Gostaria de alterar o CNPJ e nome d"
type textarea "x"
type textarea "Gostaria de alterar o CNPJ e nome da"
type textarea "x"
type textarea "Gostaria de alterar o CNPJ e nome da"
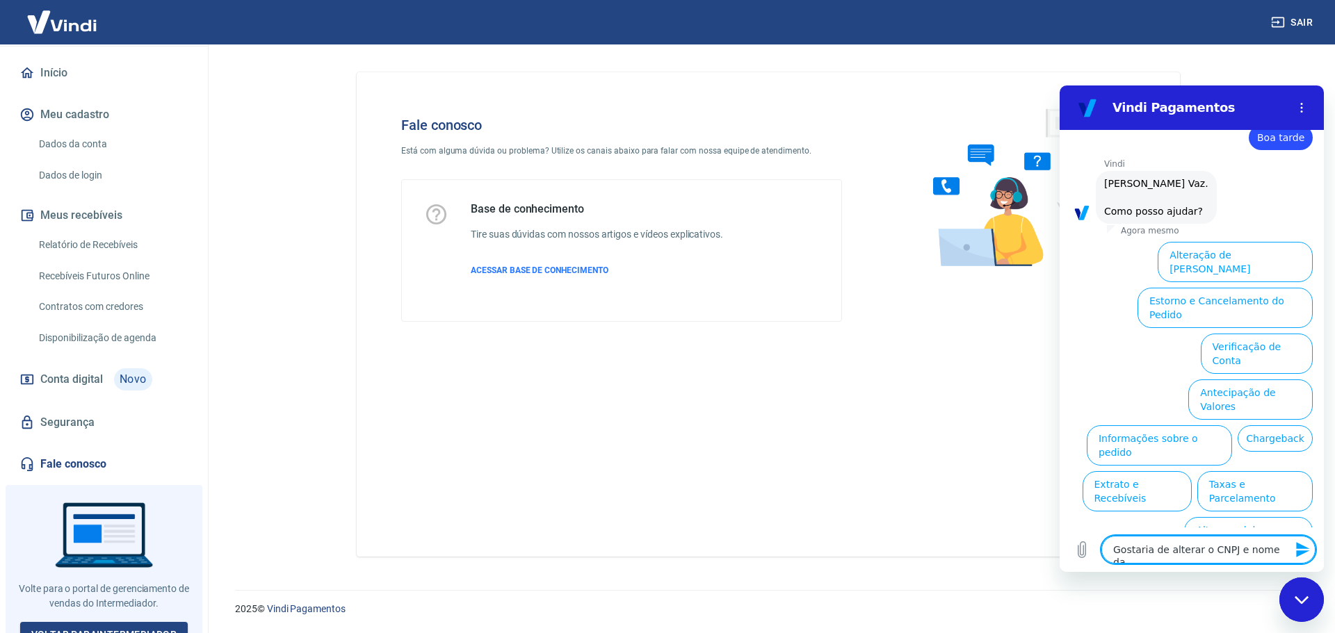
type textarea "x"
type textarea "Gostaria de alterar o CNPJ e nome da e"
type textarea "x"
type textarea "Gostaria de alterar o CNPJ e nome da em"
type textarea "x"
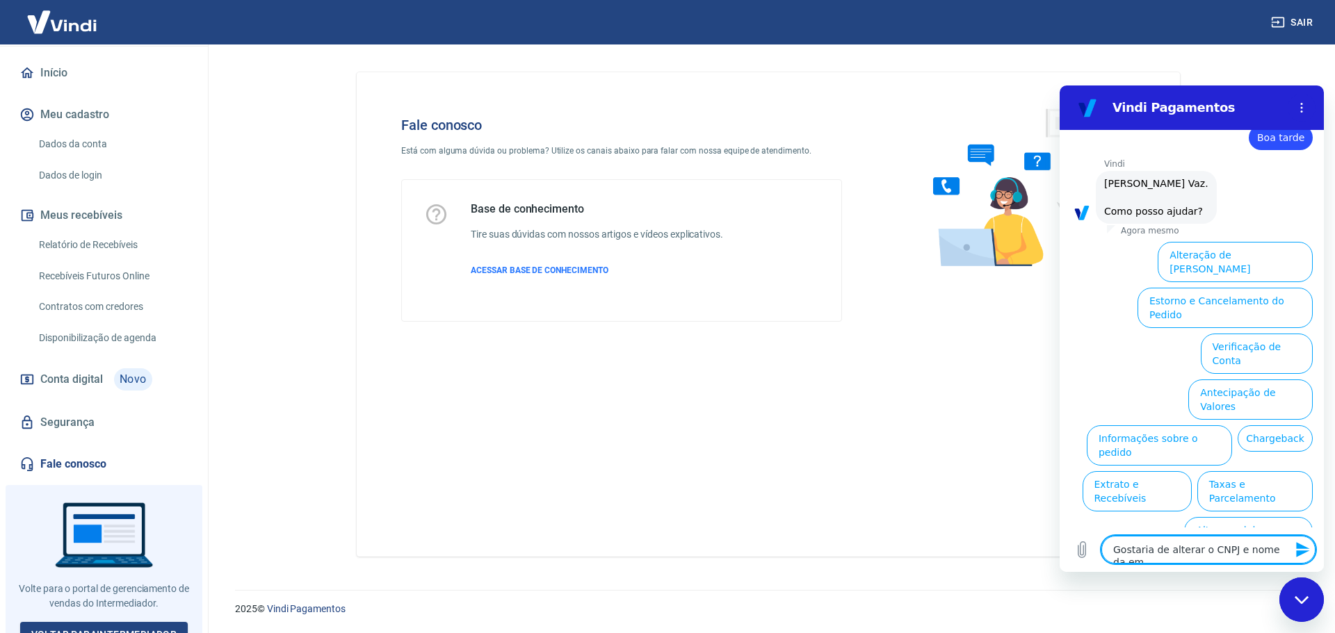
type textarea "Gostaria de alterar o CNPJ e nome da emp"
type textarea "x"
type textarea "Gostaria de alterar o CNPJ e nome da empr"
type textarea "x"
type textarea "Gostaria de alterar o CNPJ e nome da empre"
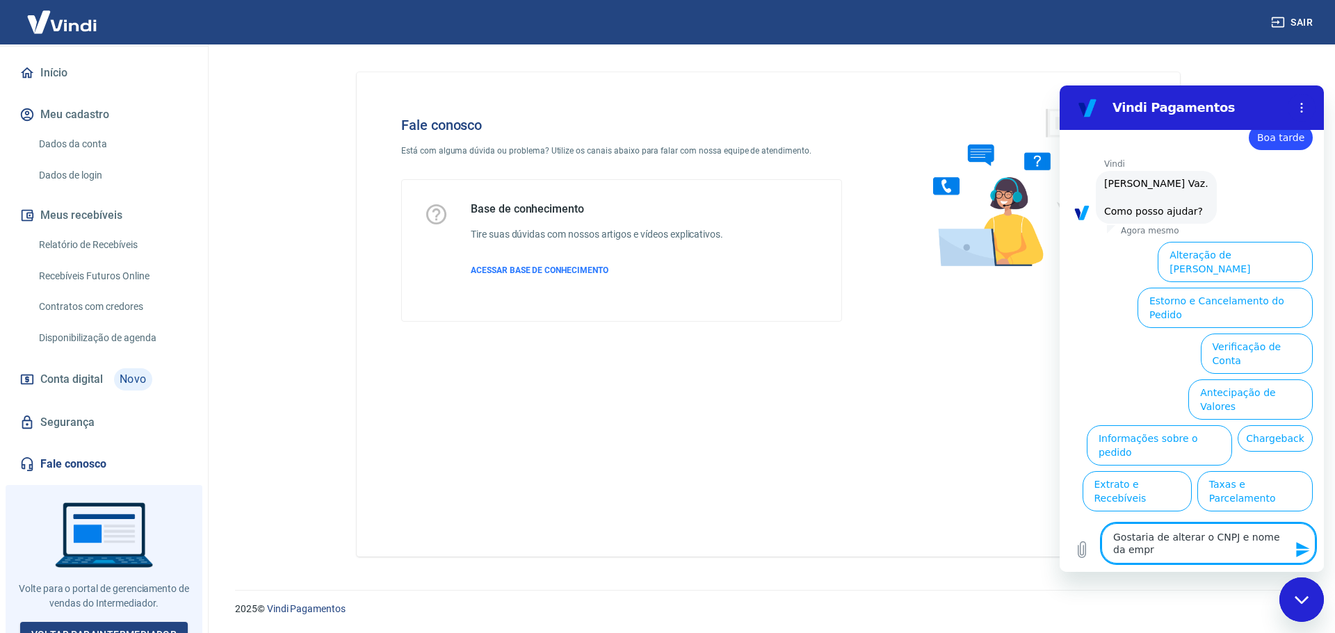
type textarea "x"
type textarea "Gostaria de alterar o CNPJ e nome da empres"
type textarea "x"
type textarea "Gostaria de alterar o CNPJ e nome da empresa"
type textarea "x"
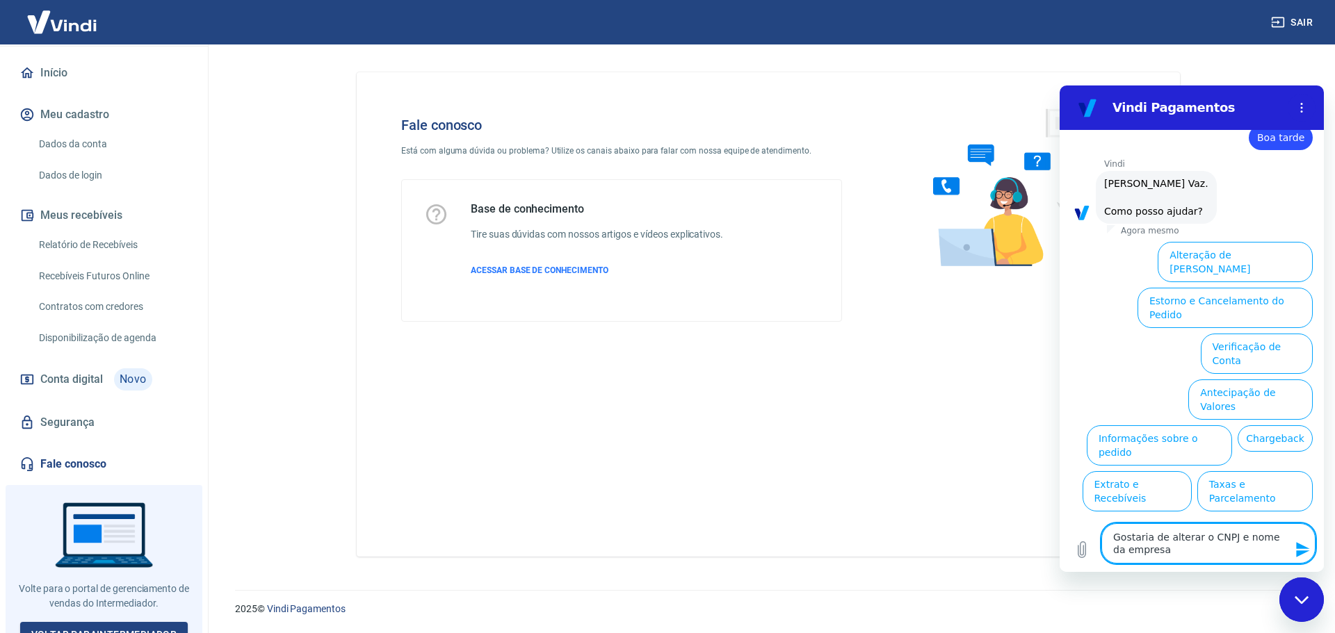
type textarea "Gostaria de alterar o CNPJ e nome da empresa"
type textarea "x"
type textarea "Gostaria de alterar o CNPJ e nome da empresa p"
type textarea "x"
type textarea "Gostaria de alterar o CNPJ e nome da empresa pr"
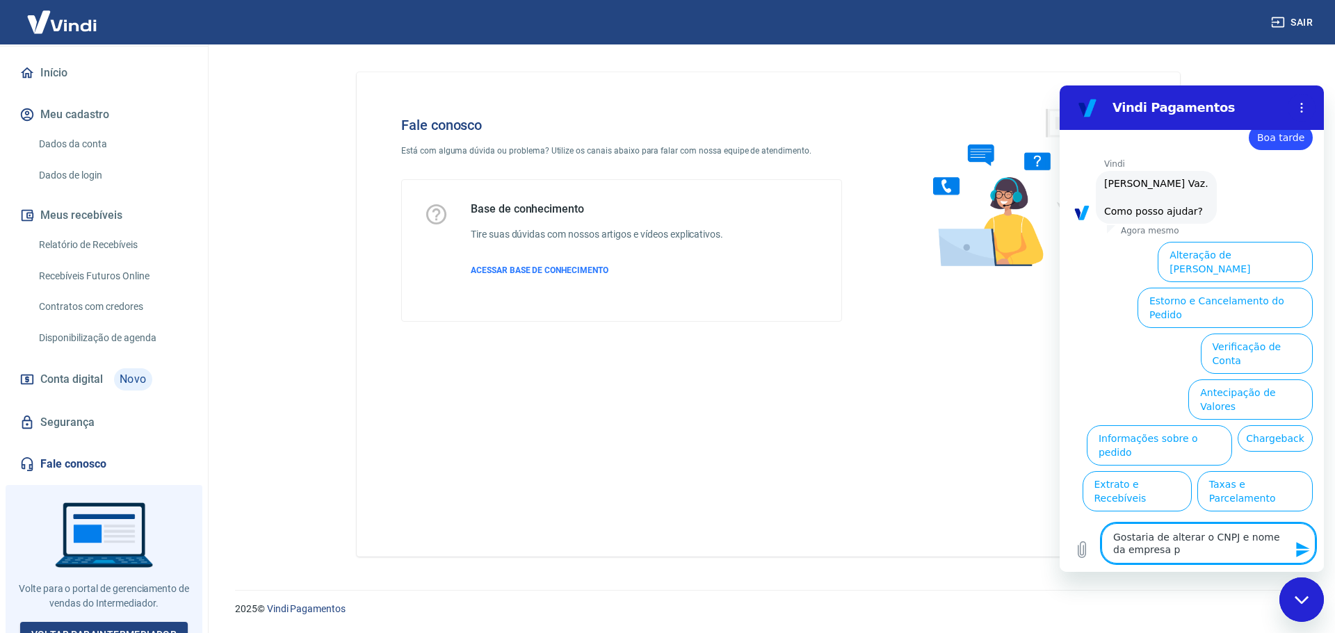
type textarea "x"
type textarea "Gostaria de alterar o CNPJ e nome da empresa pre"
type textarea "x"
type textarea "Gostaria de alterar o CNPJ e nome da empresa pres"
type textarea "x"
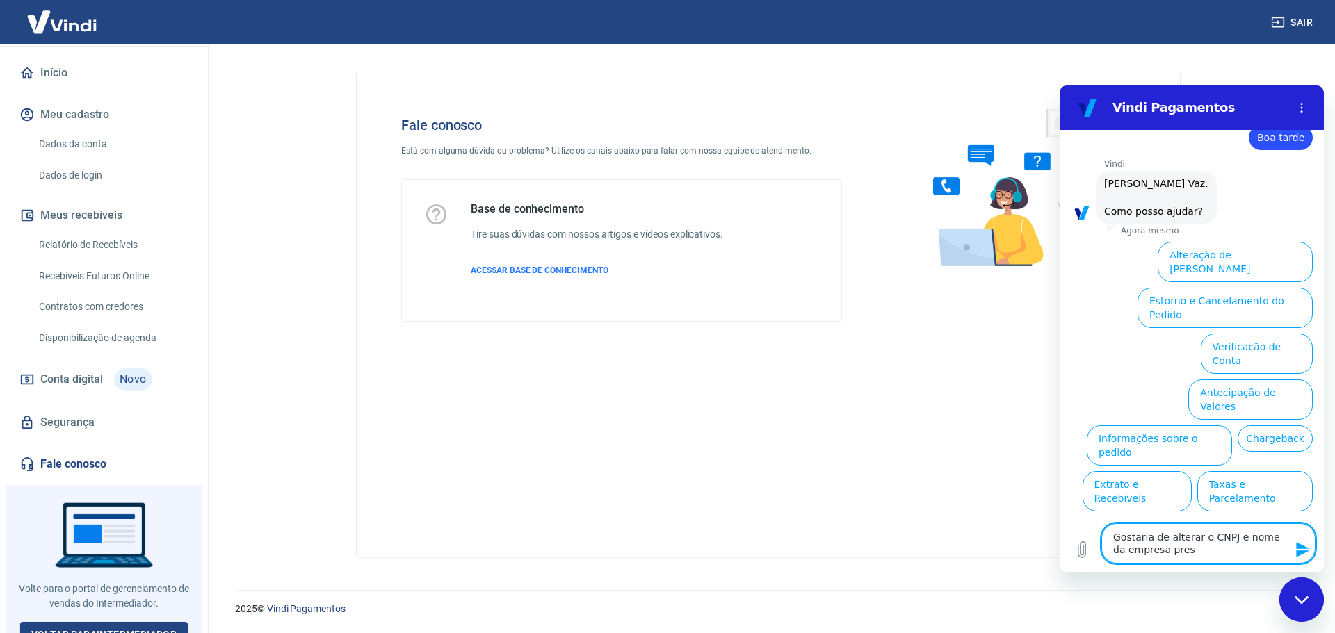
type textarea "Gostaria de alterar o CNPJ e nome da empresa prese"
type textarea "x"
type textarea "Gostaria de alterar o CNPJ e nome da empresa presen"
type textarea "x"
type textarea "Gostaria de alterar o CNPJ e nome da empresa present"
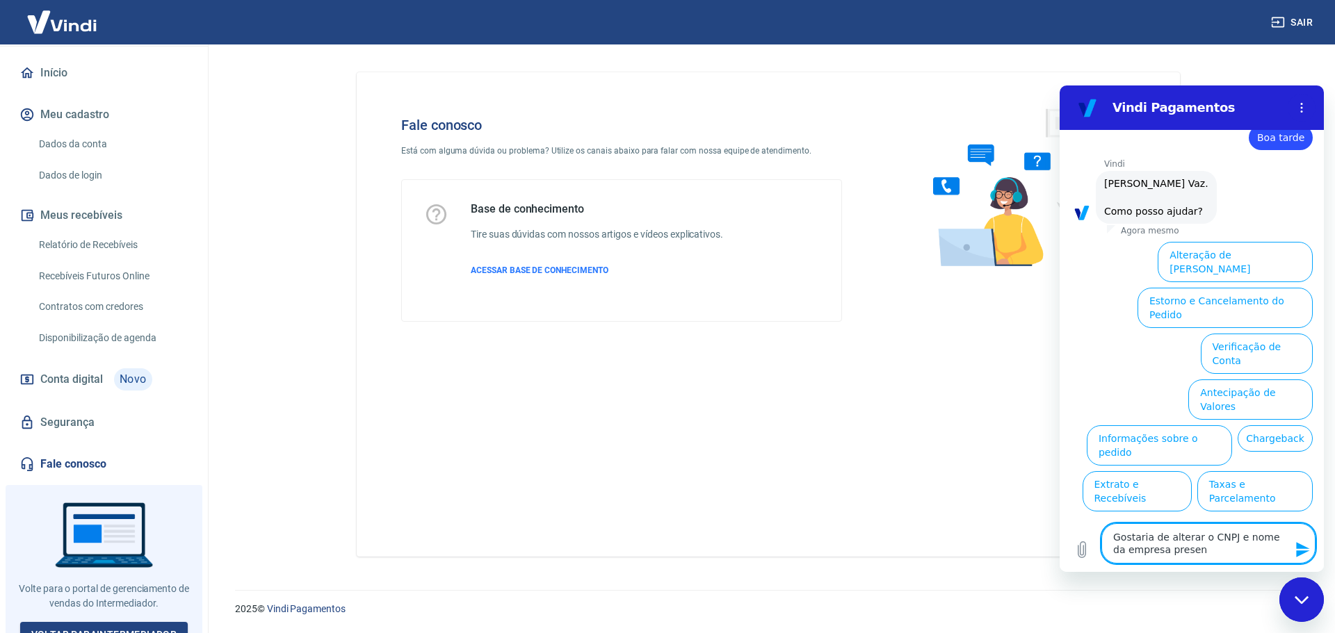
type textarea "x"
type textarea "Gostaria de alterar o CNPJ e nome da empresa presente"
type textarea "x"
type textarea "Gostaria de alterar o CNPJ e nome da empresa presente"
type textarea "x"
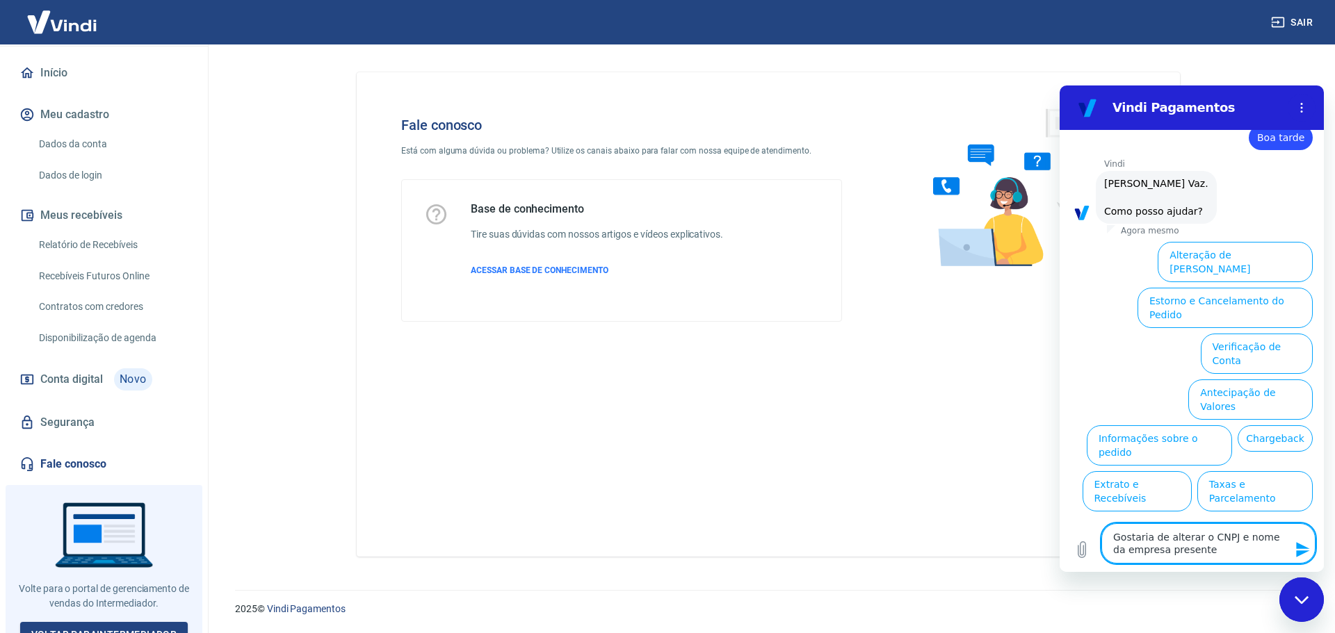
type textarea "Gostaria de alterar o CNPJ e nome da empresa presente n"
type textarea "x"
type textarea "Gostaria de alterar o CNPJ e nome da empresa presente na"
type textarea "x"
type textarea "Gostaria de alterar o CNPJ e nome da empresa presente na"
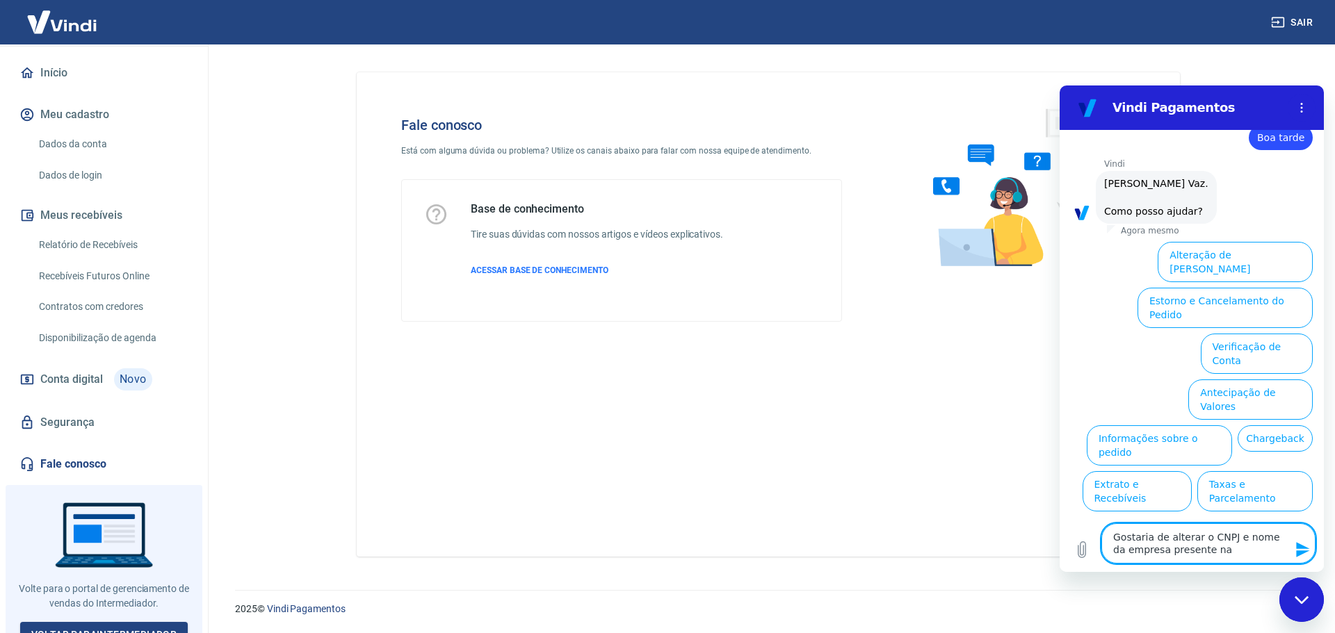
type textarea "x"
type textarea "Gostaria de alterar o CNPJ e nome da empresa presente na c"
type textarea "x"
type textarea "Gostaria de alterar o CNPJ e nome da empresa presente na co"
type textarea "x"
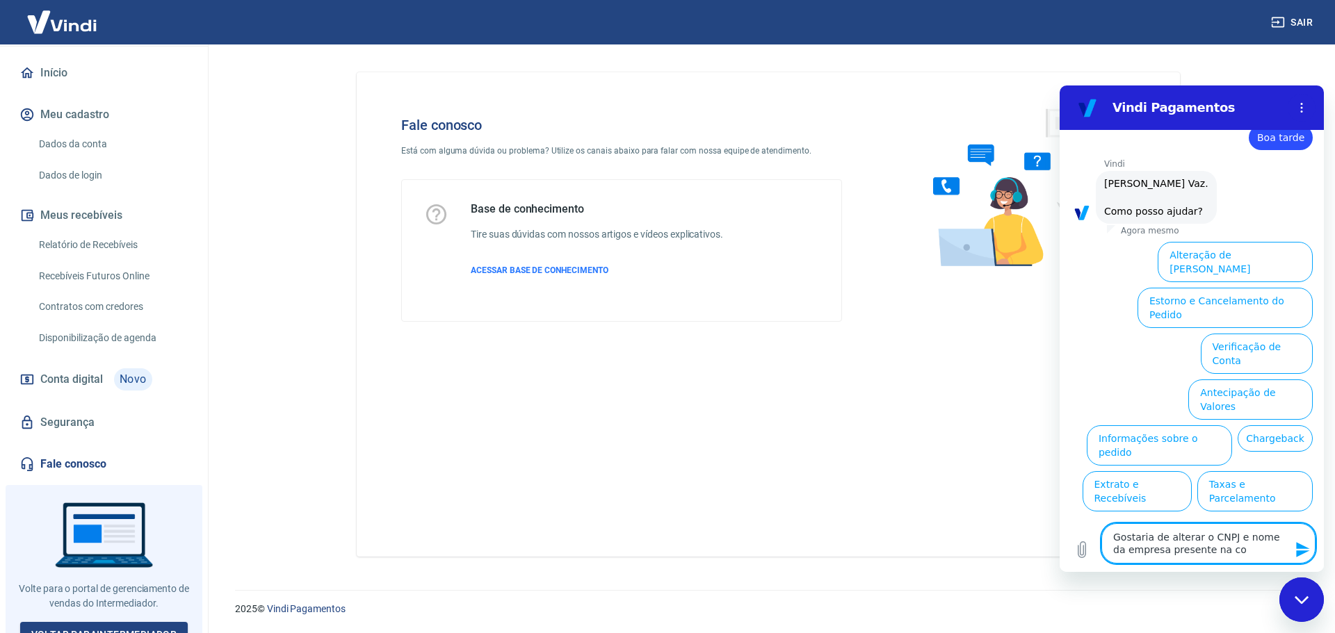
type textarea "Gostaria de alterar o CNPJ e nome da empresa presente na cob"
type textarea "x"
type textarea "Gostaria de alterar o CNPJ e nome da empresa presente na cobr"
type textarea "x"
type textarea "Gostaria de alterar o CNPJ e nome da empresa presente na cobra"
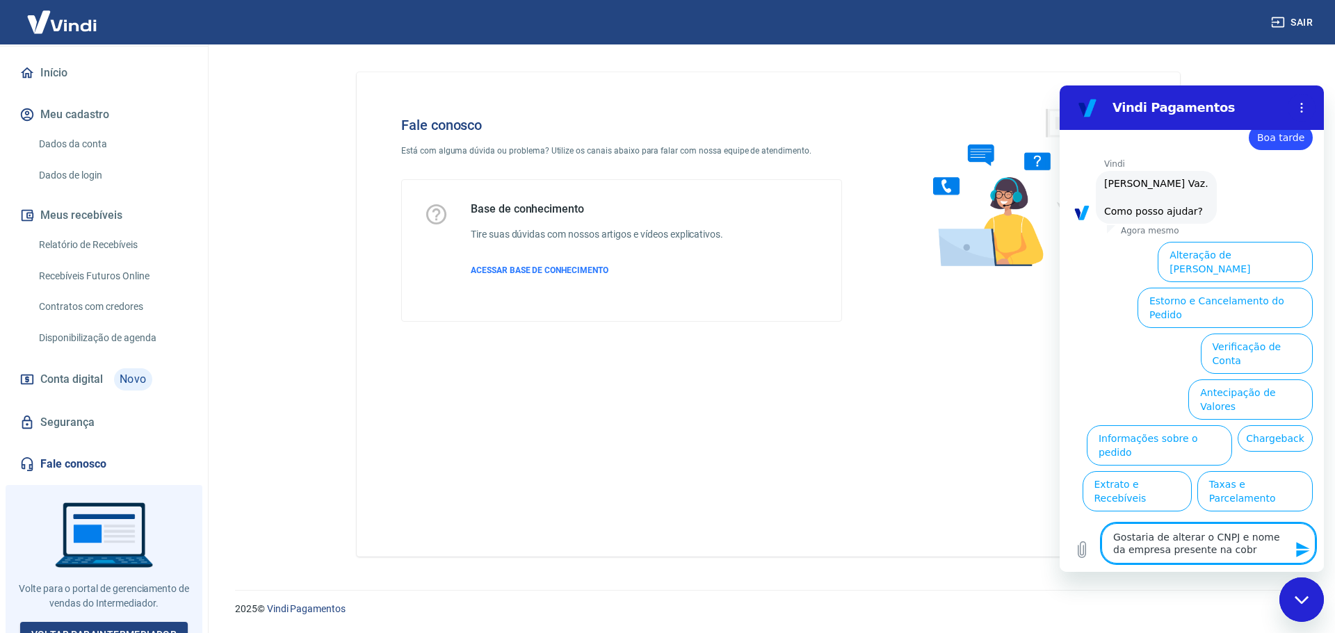
type textarea "x"
type textarea "Gostaria de alterar o CNPJ e nome da empresa presente na cobran"
type textarea "x"
type textarea "Gostaria de alterar o CNPJ e nome da empresa presente na cobranç"
type textarea "x"
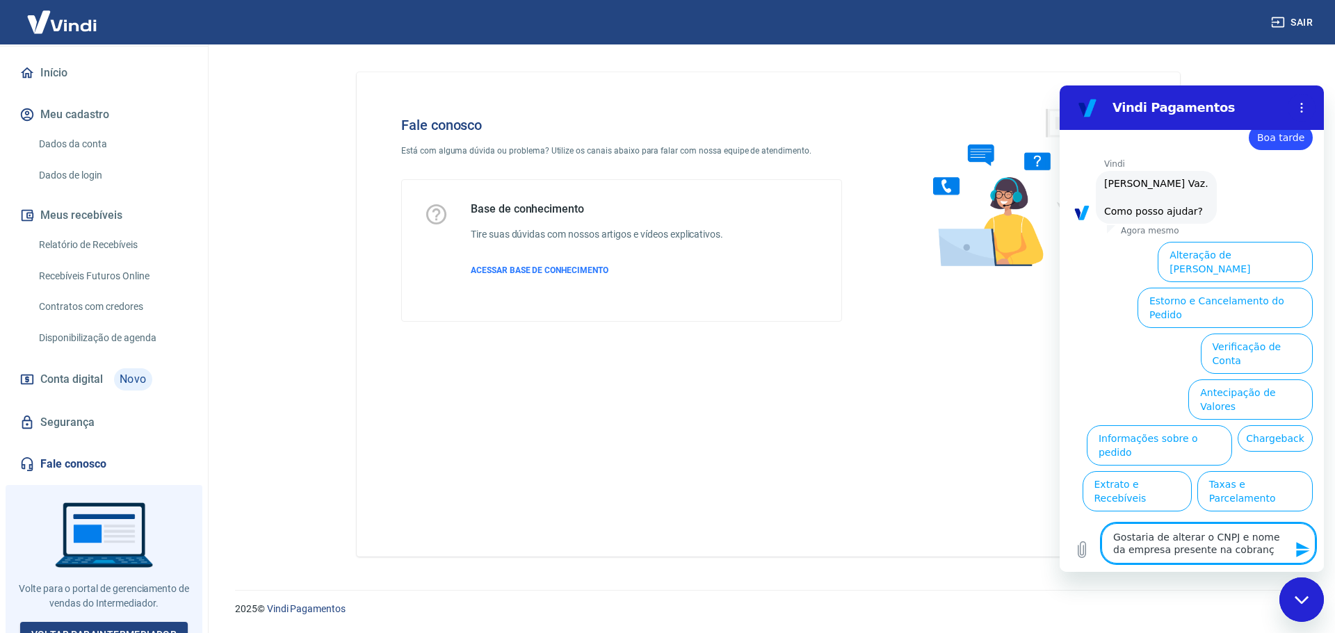
type textarea "Gostaria de alterar o CNPJ e nome da empresa presente na cobrança"
type textarea "x"
type textarea "Gostaria de alterar o CNPJ e nome da empresa presente na cobrança"
type textarea "x"
type textarea "Gostaria de alterar o CNPJ e nome da empresa presente na cobrança"
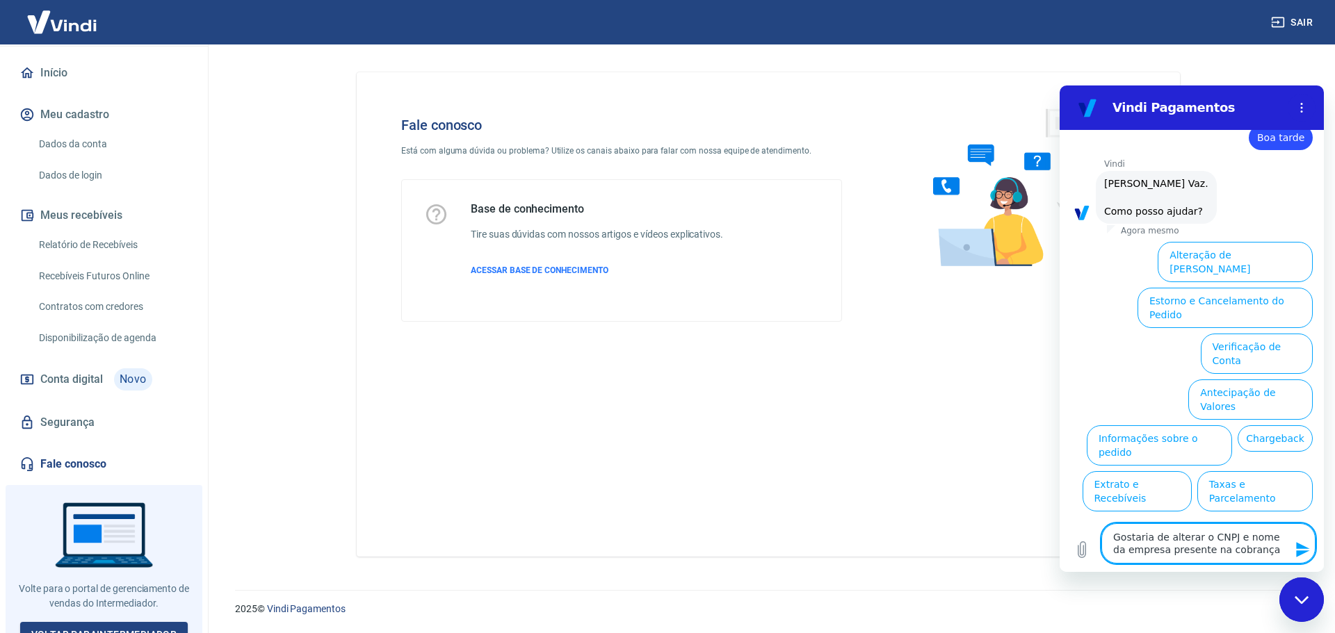
type textarea "x"
type textarea "Gostaria de alterar o CNPJ e nome da empresa presente na cobrança."
type textarea "x"
type textarea "Gostaria de alterar o CNPJ e nome da empresa presente na cobrança."
type textarea "x"
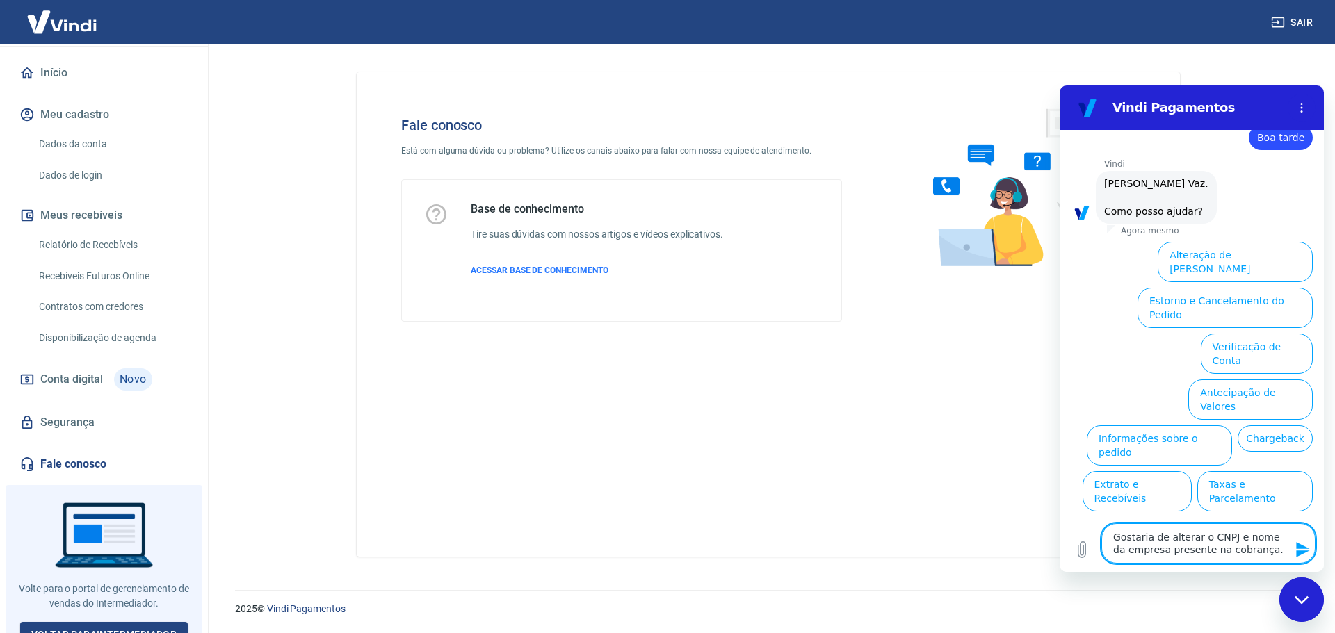
type textarea "Gostaria de alterar o CNPJ e nome da empresa presente na cobrança. A"
type textarea "x"
type textarea "Gostaria de alterar o CNPJ e nome da empresa presente na cobrança."
type textarea "x"
type textarea "Gostaria de alterar o CNPJ e nome da empresa presente na cobrança. c"
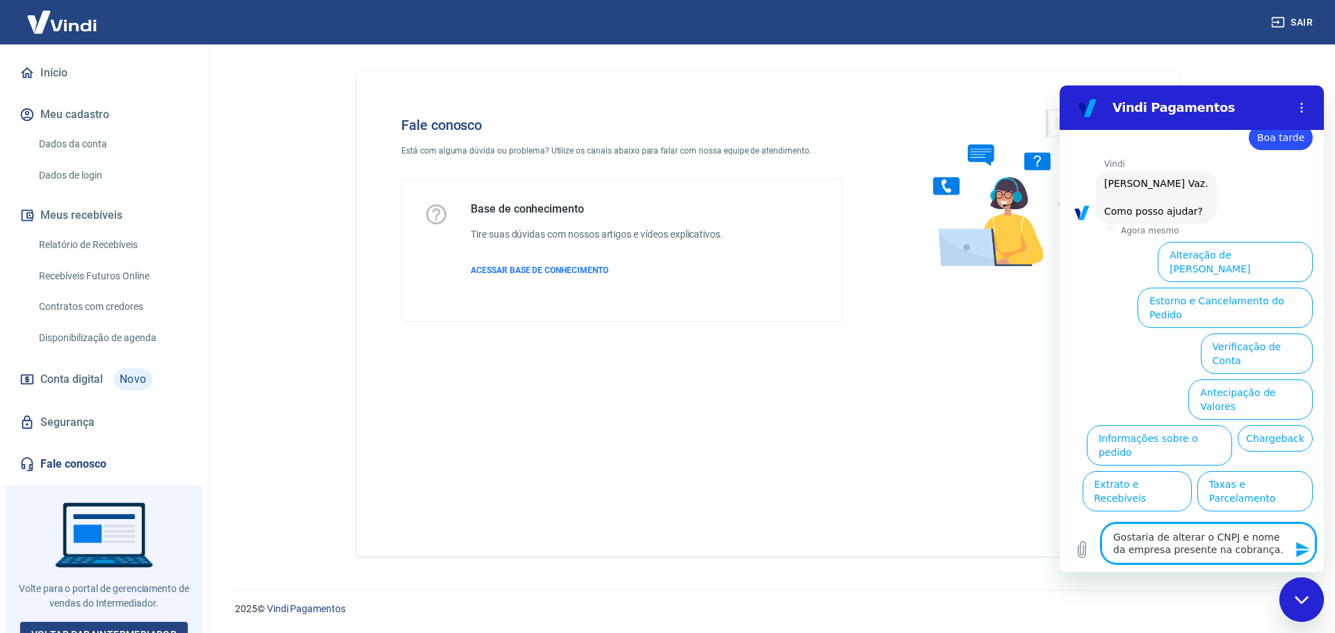
type textarea "x"
type textarea "Gostaria de alterar o CNPJ e nome da empresa presente na cobrança. co"
type textarea "x"
type textarea "Gostaria de alterar o CNPJ e nome da empresa presente na cobrança. con"
type textarea "x"
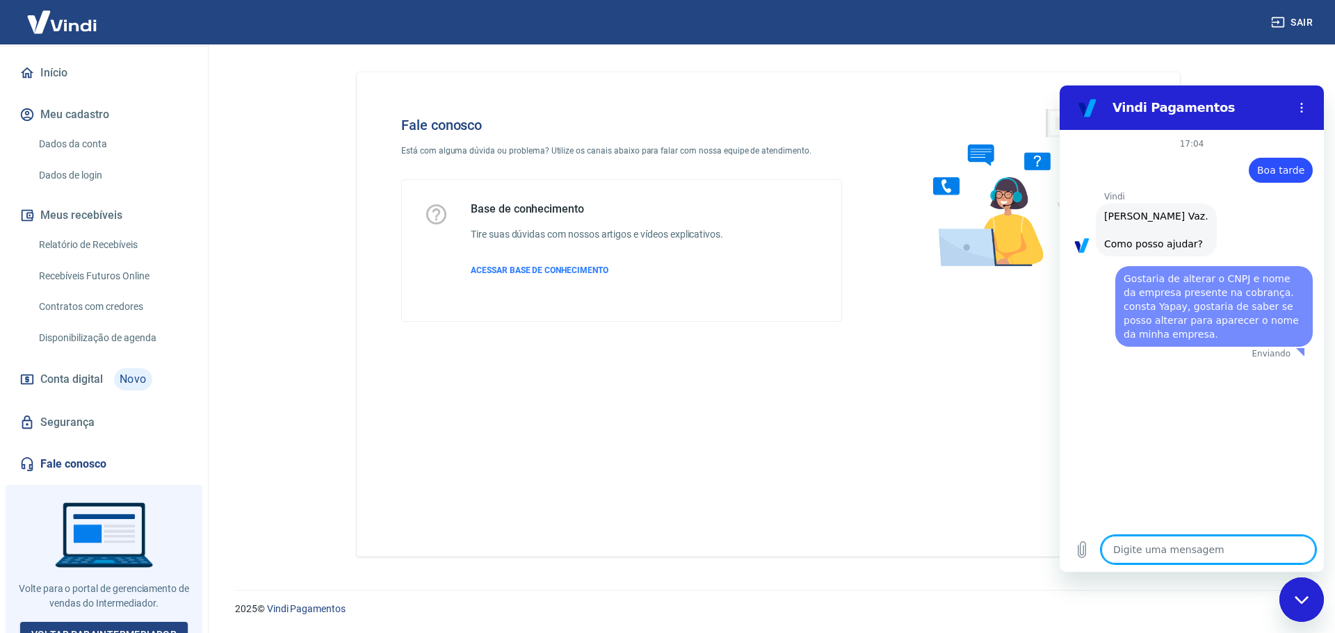
scroll to position [0, 0]
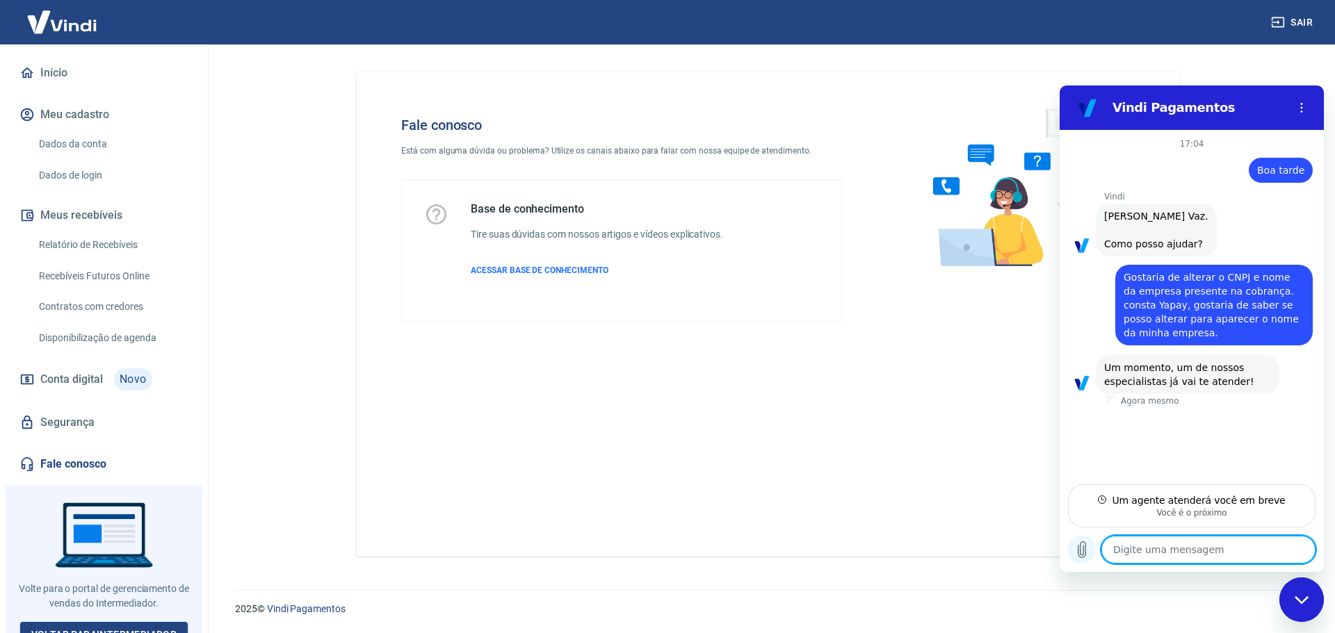
click at [1077, 553] on icon "Carregar arquivo" at bounding box center [1081, 550] width 17 height 17
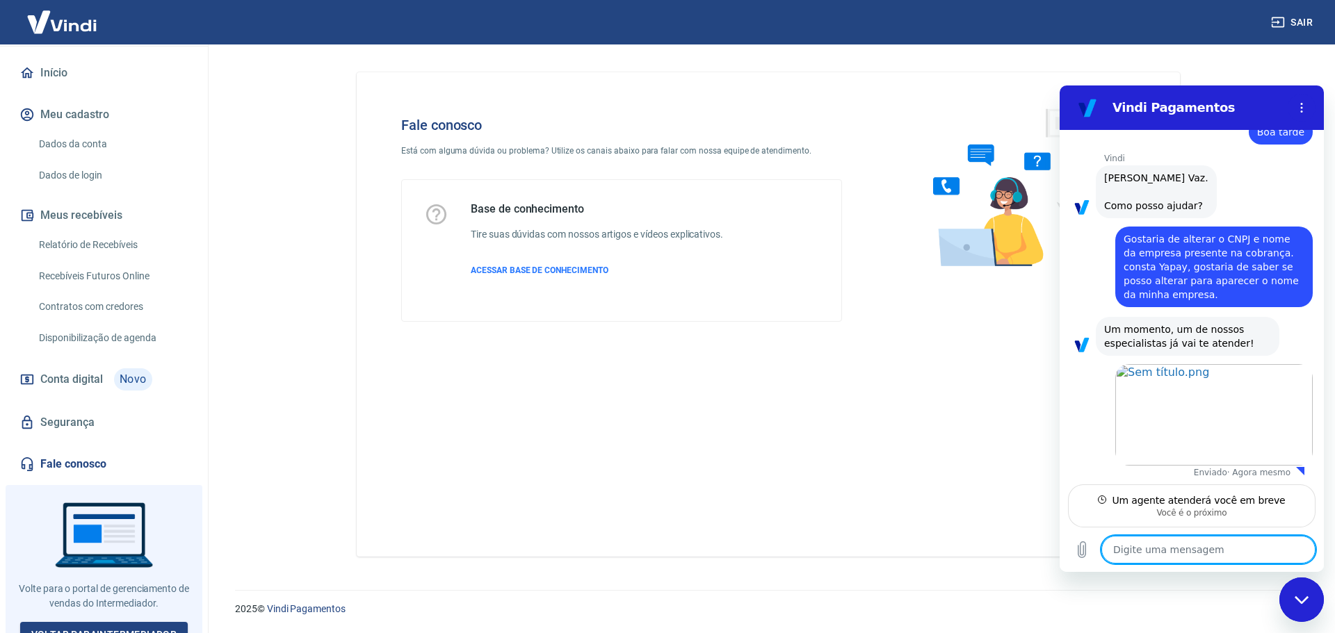
scroll to position [41, 0]
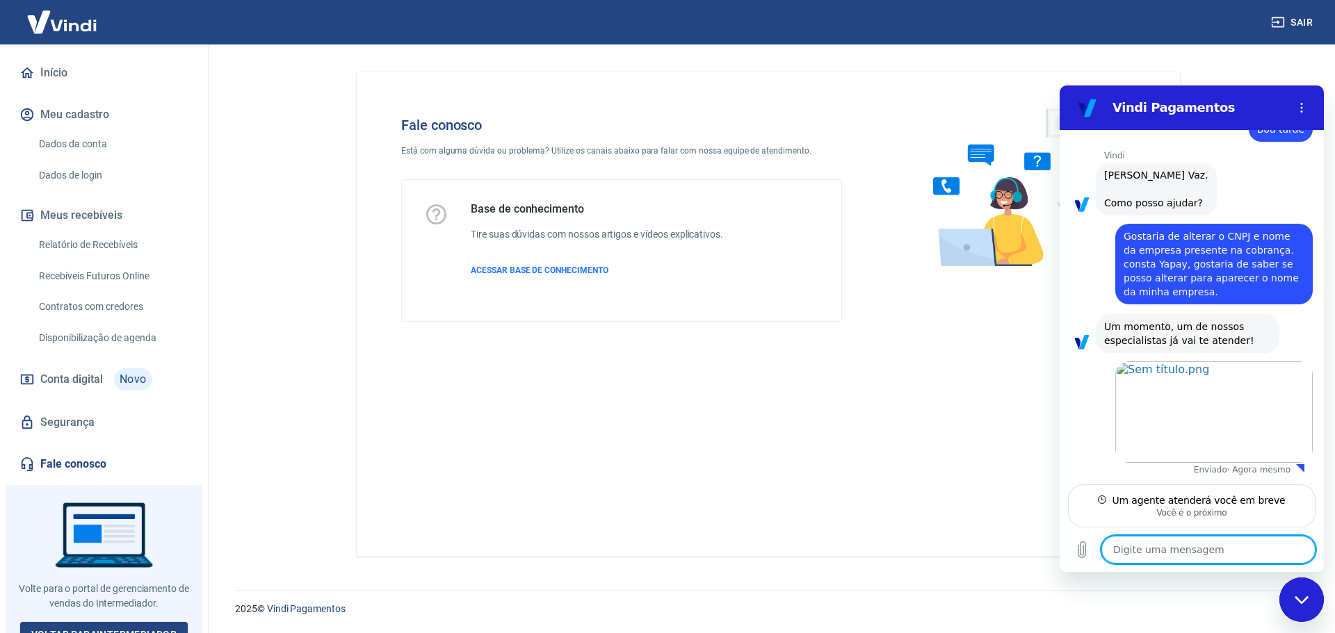
click at [1185, 555] on textarea at bounding box center [1208, 550] width 214 height 28
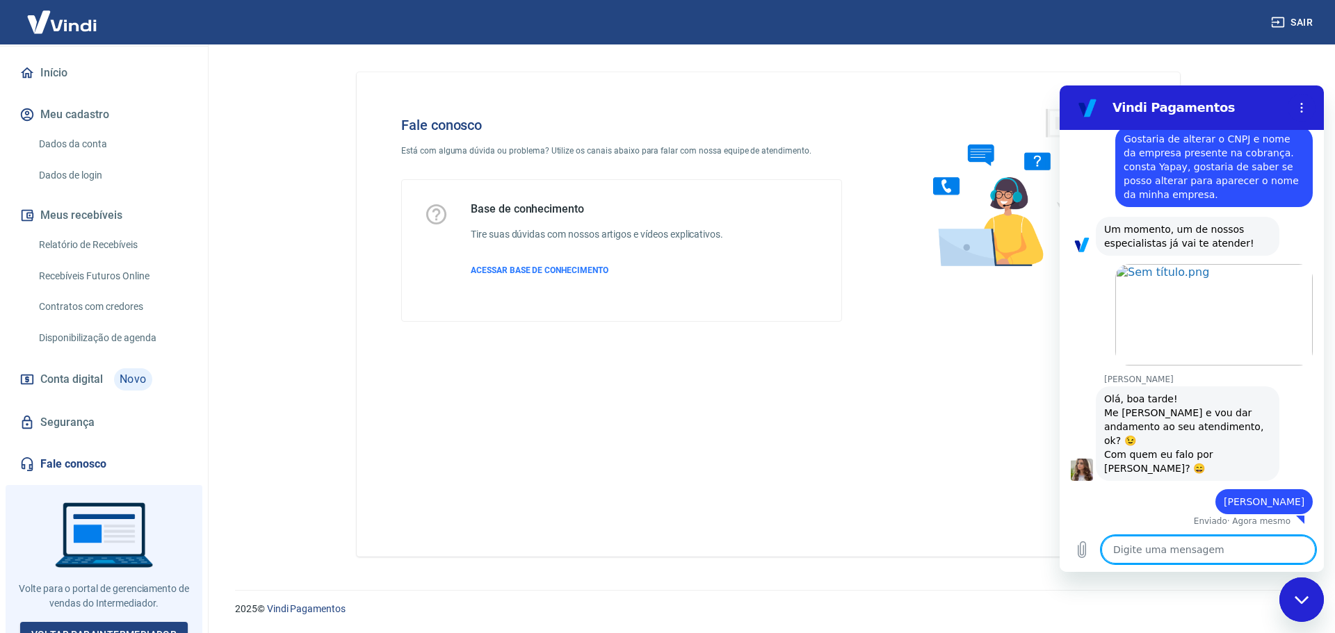
scroll to position [141, 0]
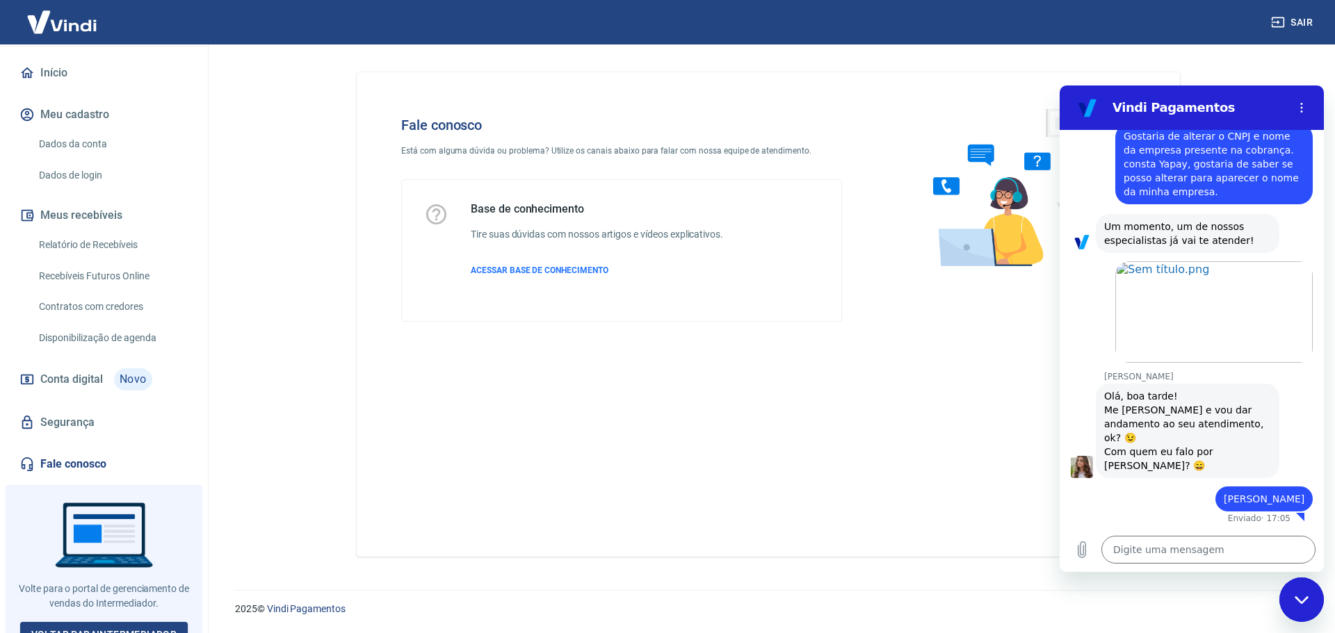
click at [504, 412] on div "Fale conosco Está com alguma dúvida ou problema? Utilize os canais abaixo para …" at bounding box center [768, 314] width 823 height 485
click at [1188, 552] on textarea at bounding box center [1208, 550] width 214 height 28
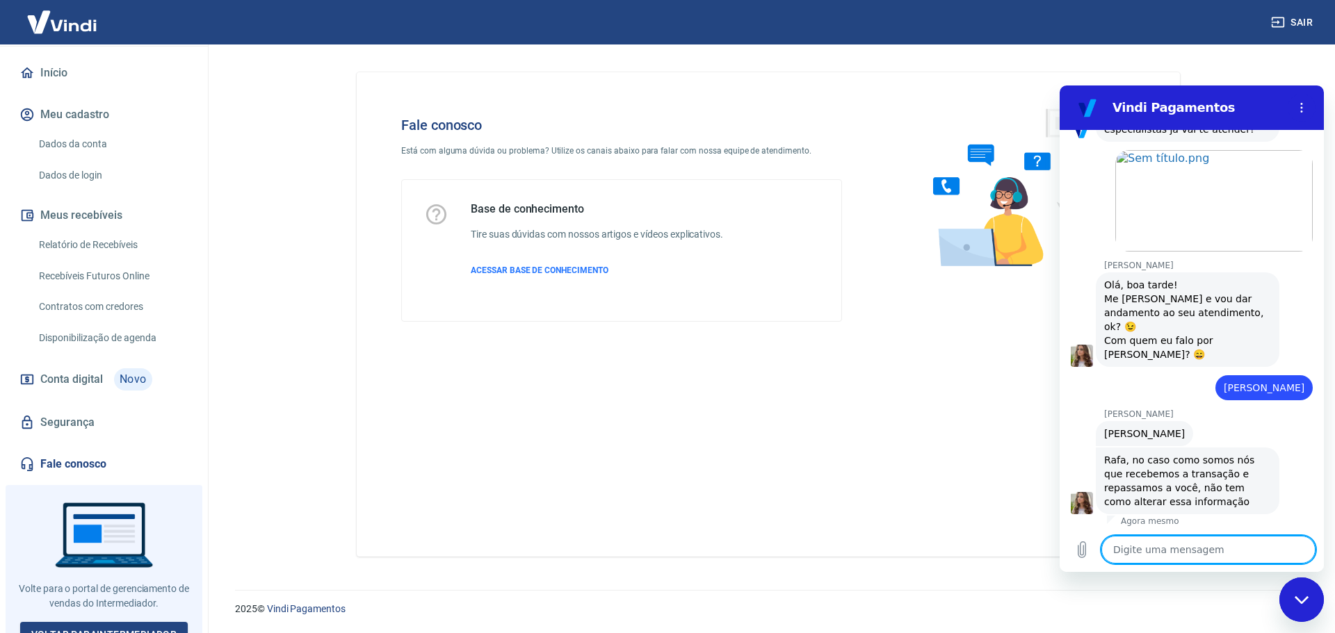
scroll to position [255, 0]
click at [1126, 547] on textarea at bounding box center [1208, 550] width 214 height 28
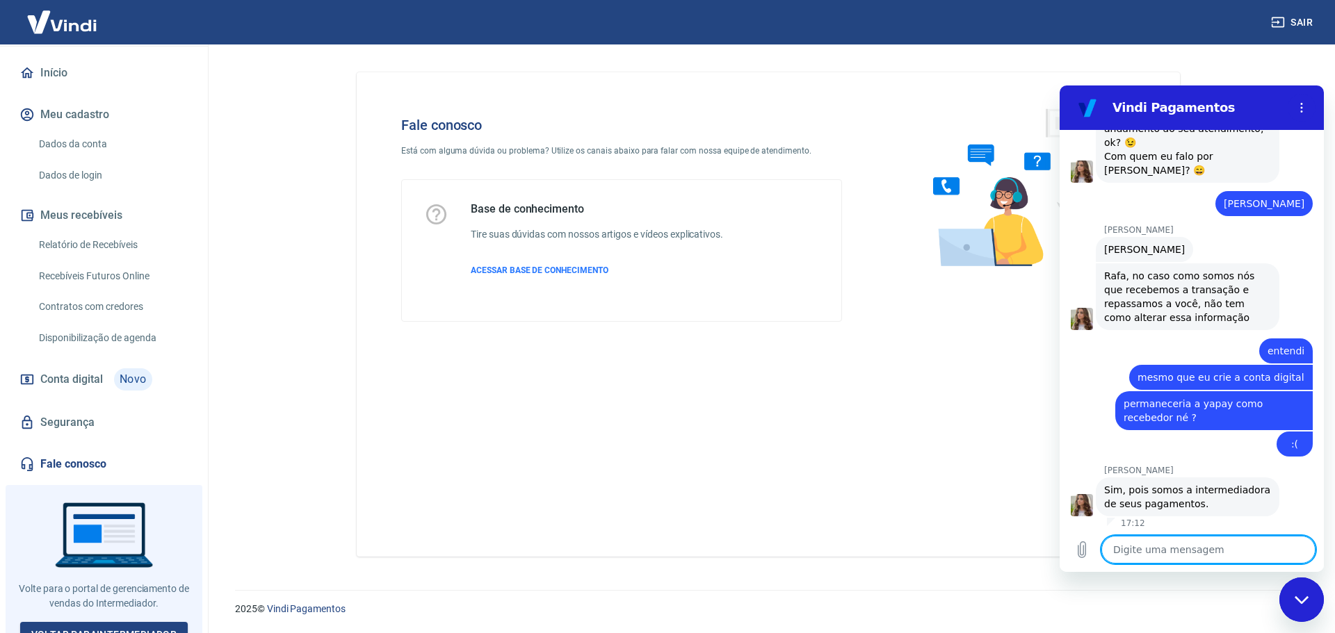
scroll to position [441, 0]
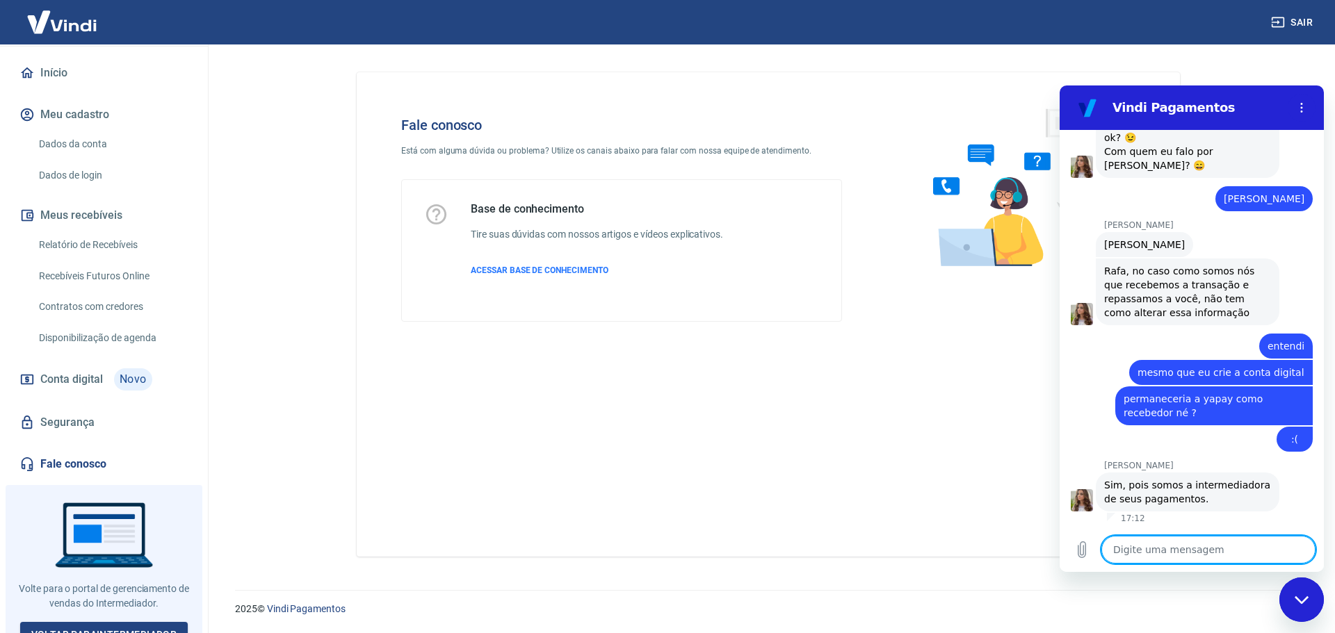
click at [1189, 557] on textarea at bounding box center [1208, 550] width 214 height 28
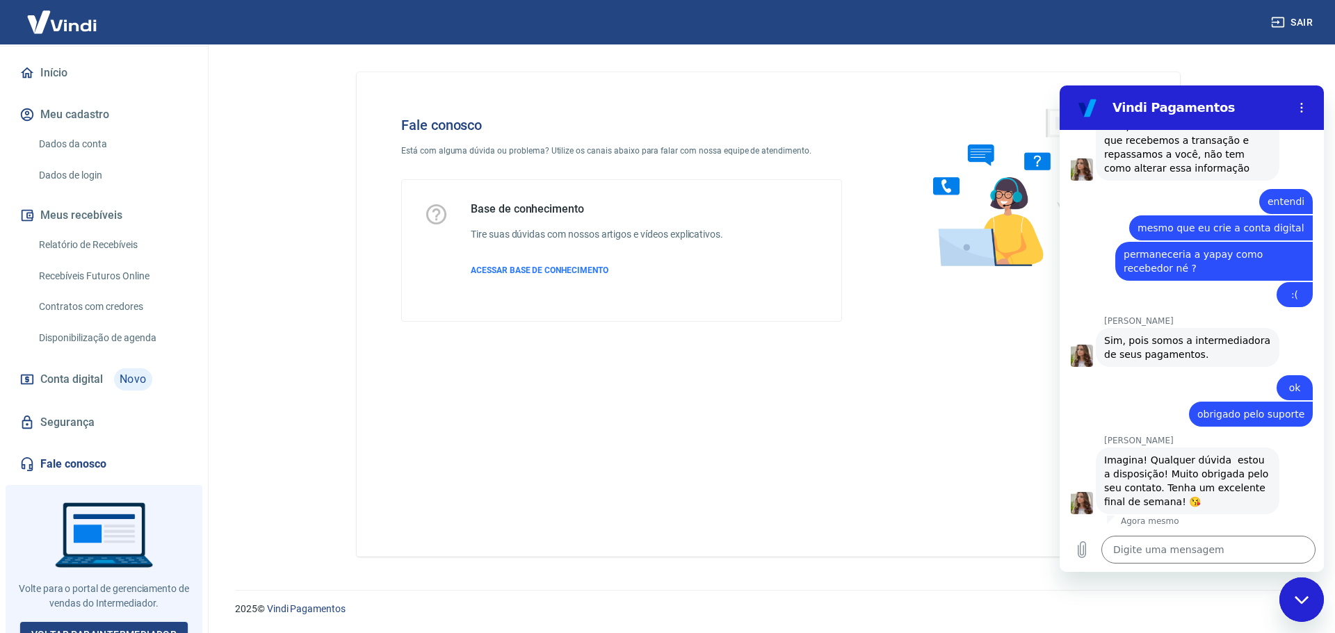
scroll to position [589, 0]
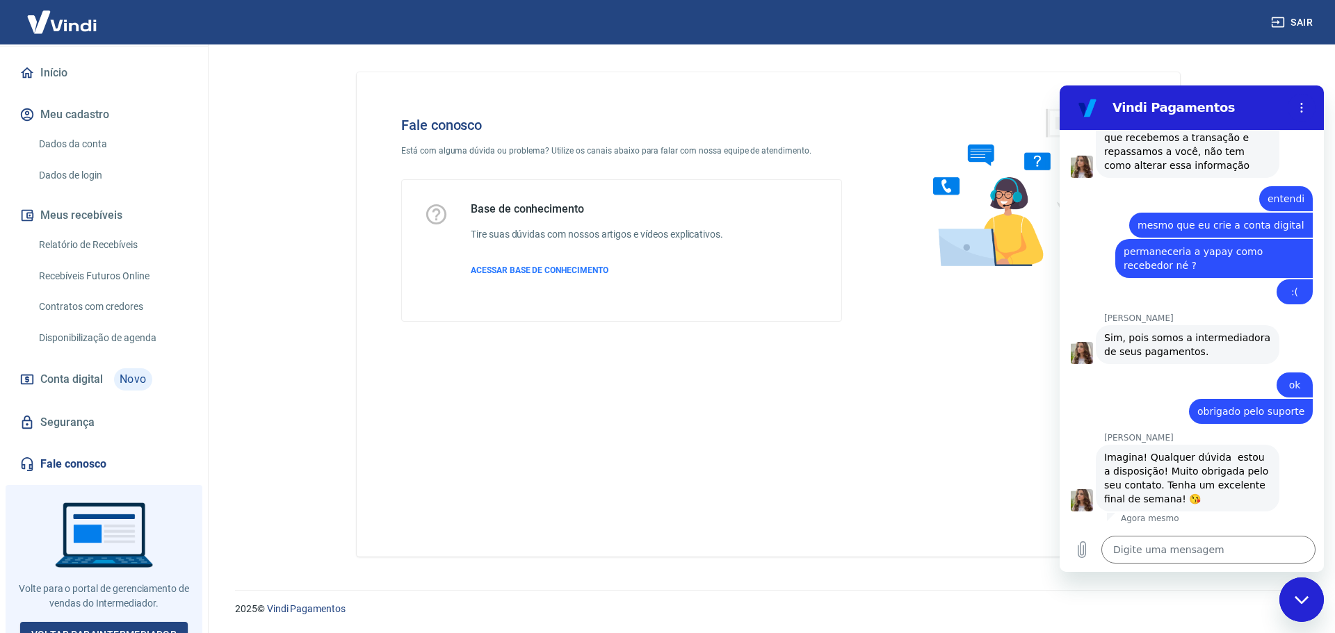
click at [524, 492] on div "Fale conosco Está com alguma dúvida ou problema? Utilize os canais abaixo para …" at bounding box center [768, 314] width 823 height 485
